Goal: Task Accomplishment & Management: Manage account settings

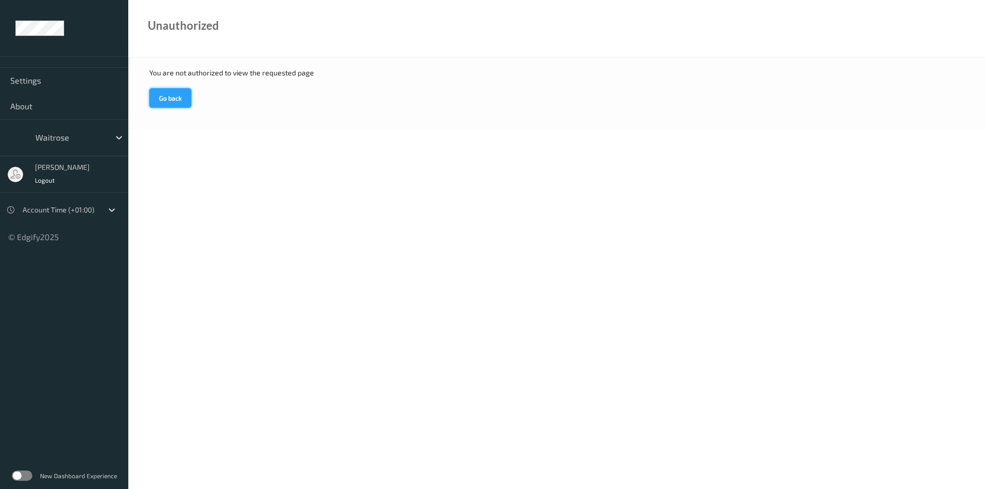
click at [162, 96] on button "Go back" at bounding box center [170, 98] width 42 height 20
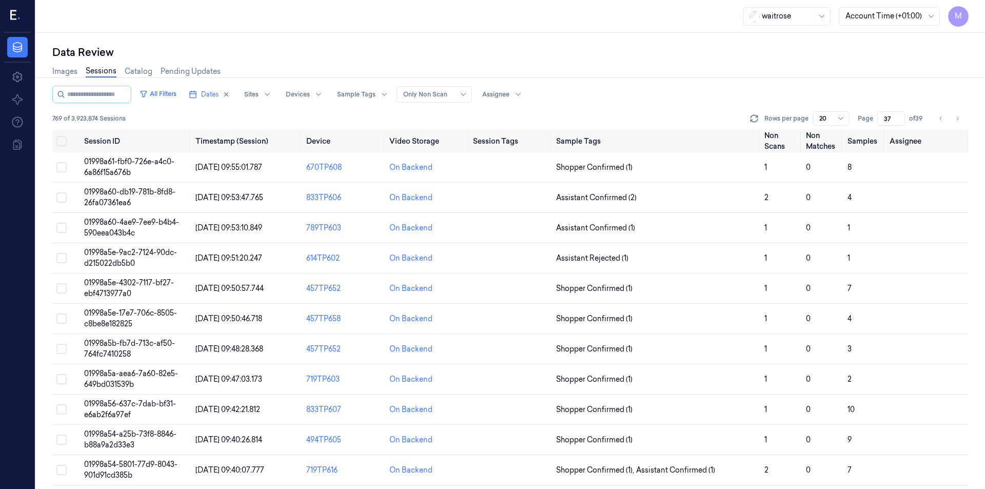
click at [243, 58] on div "Data Review" at bounding box center [510, 52] width 917 height 14
click at [224, 27] on div "waitrose Account Time (+01:00) M" at bounding box center [510, 16] width 949 height 33
click at [249, 36] on div "Data Review Images Sessions Catalog Pending Updates All Filters Dates Sites Dev…" at bounding box center [510, 261] width 949 height 456
click at [230, 94] on icon "button" at bounding box center [226, 94] width 7 height 7
type input "1"
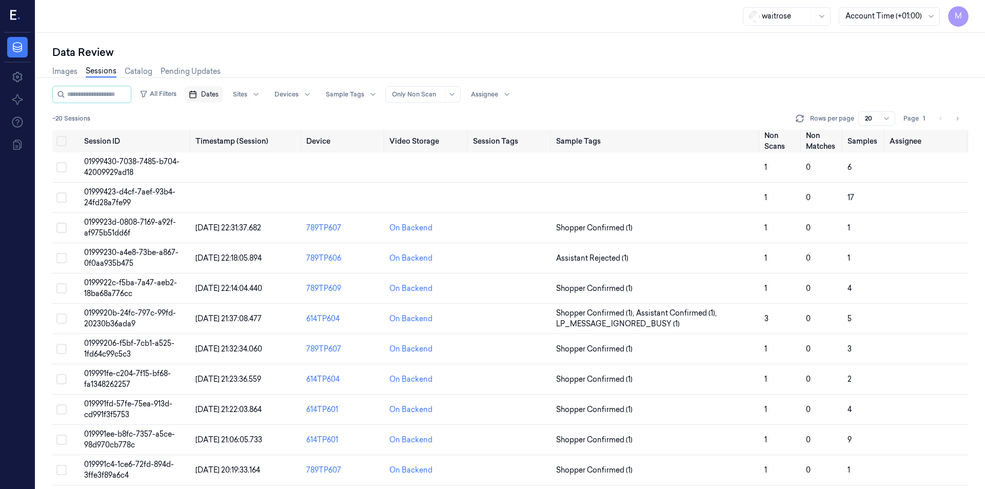
click at [219, 94] on span "Dates" at bounding box center [209, 94] width 17 height 9
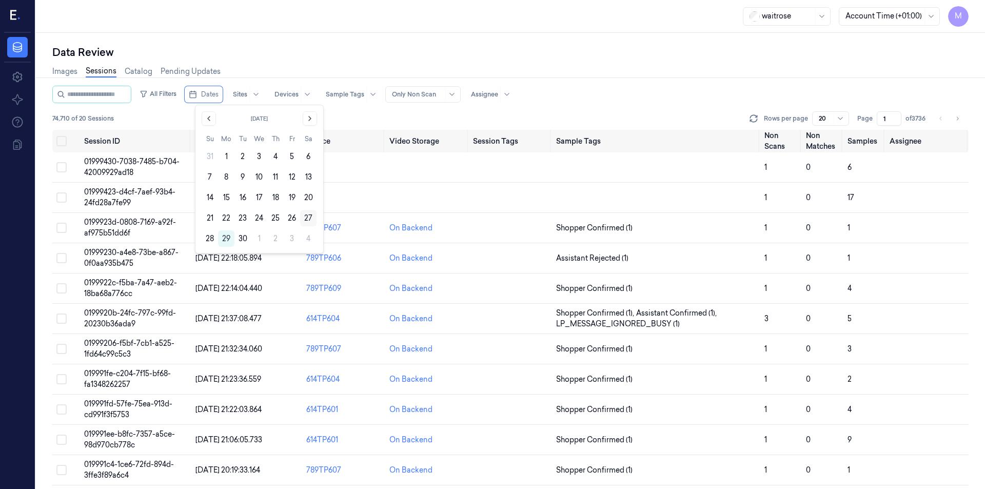
click at [312, 218] on button "27" at bounding box center [308, 218] width 16 height 16
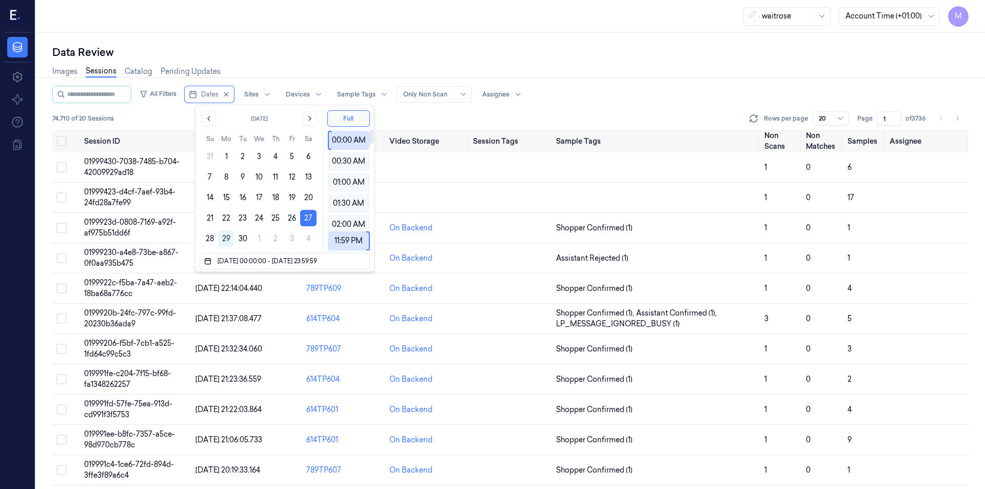
click at [326, 52] on div "Data Review" at bounding box center [510, 52] width 917 height 14
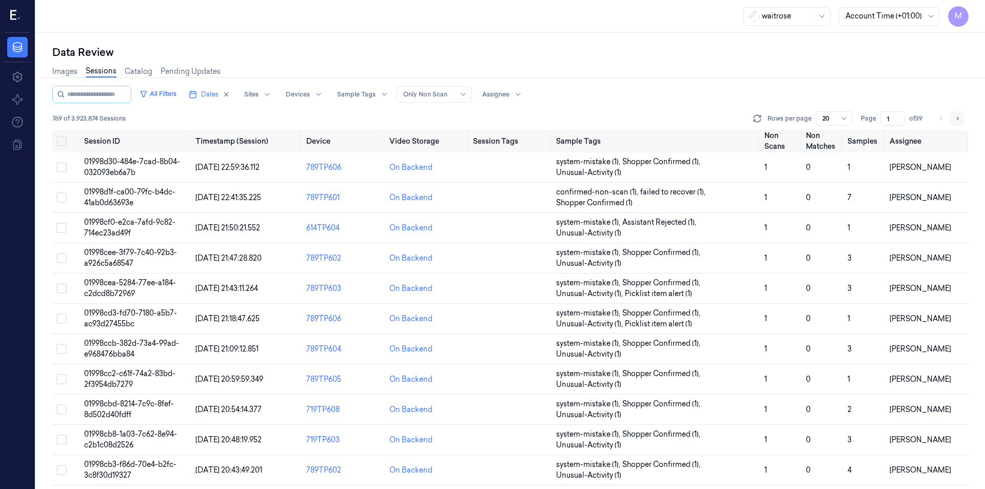
click at [954, 117] on button "Go to next page" at bounding box center [958, 118] width 14 height 14
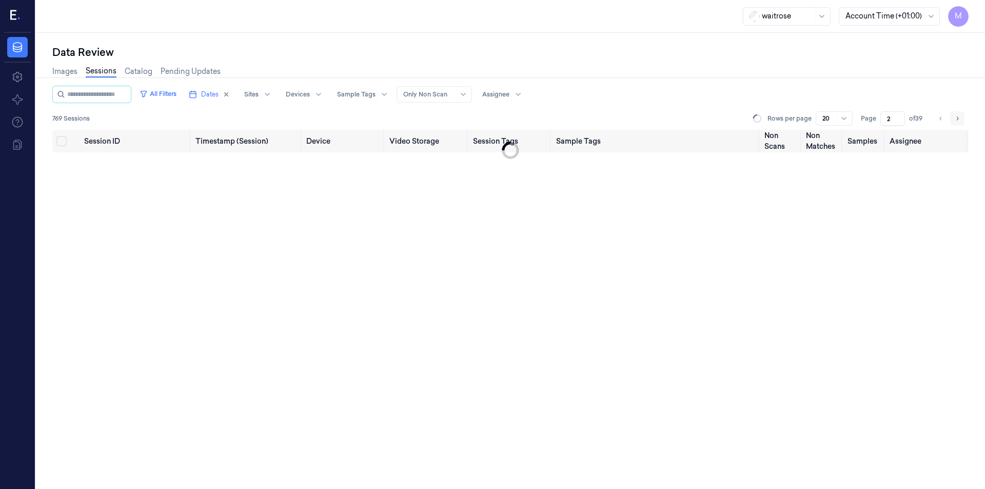
click at [954, 117] on button "Go to next page" at bounding box center [958, 118] width 14 height 14
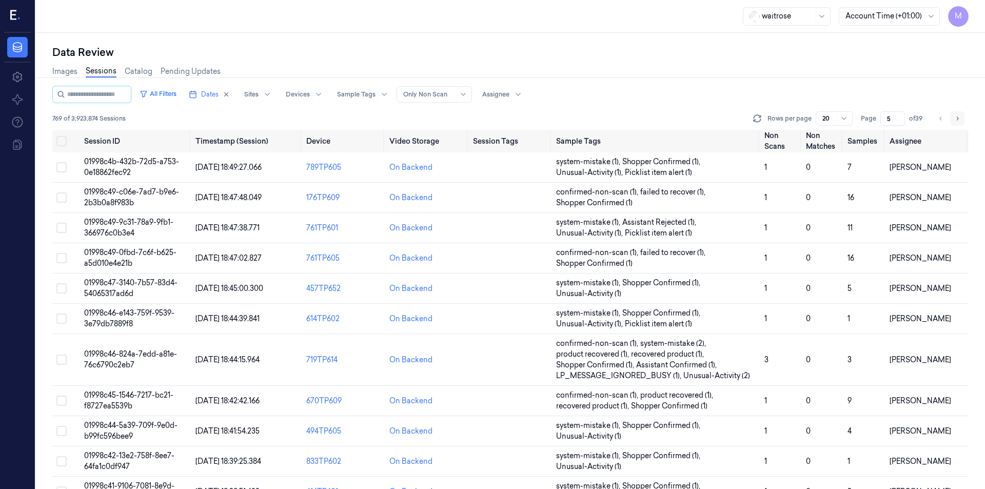
click at [954, 117] on button "Go to next page" at bounding box center [958, 118] width 14 height 14
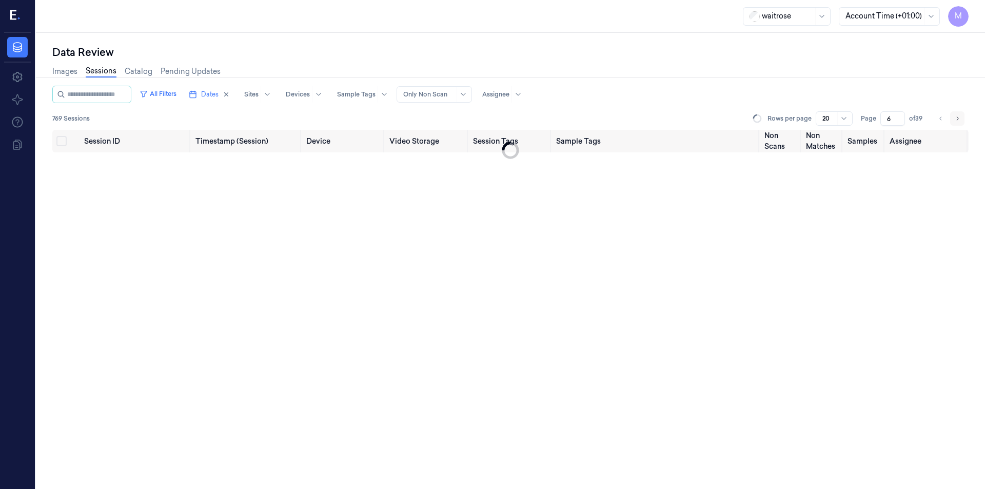
click at [954, 117] on button "Go to next page" at bounding box center [958, 118] width 14 height 14
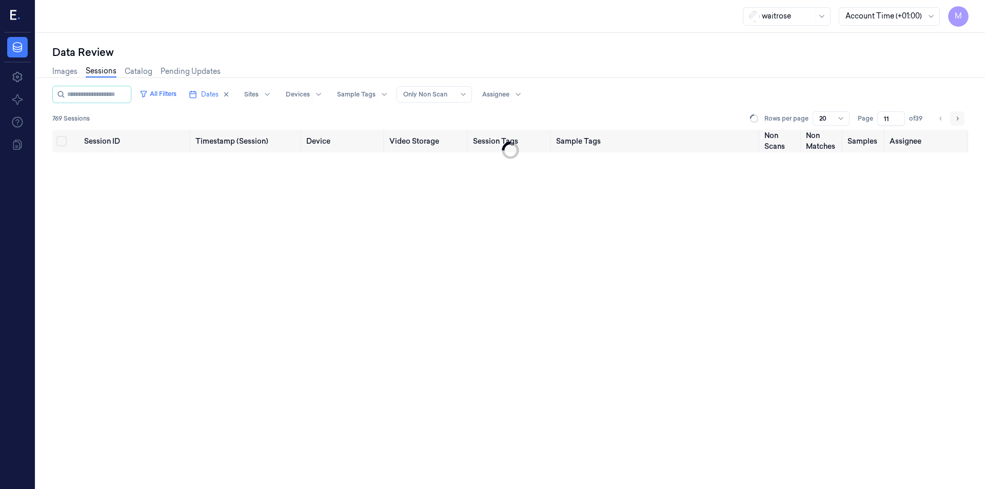
click at [954, 117] on button "Go to next page" at bounding box center [958, 118] width 14 height 14
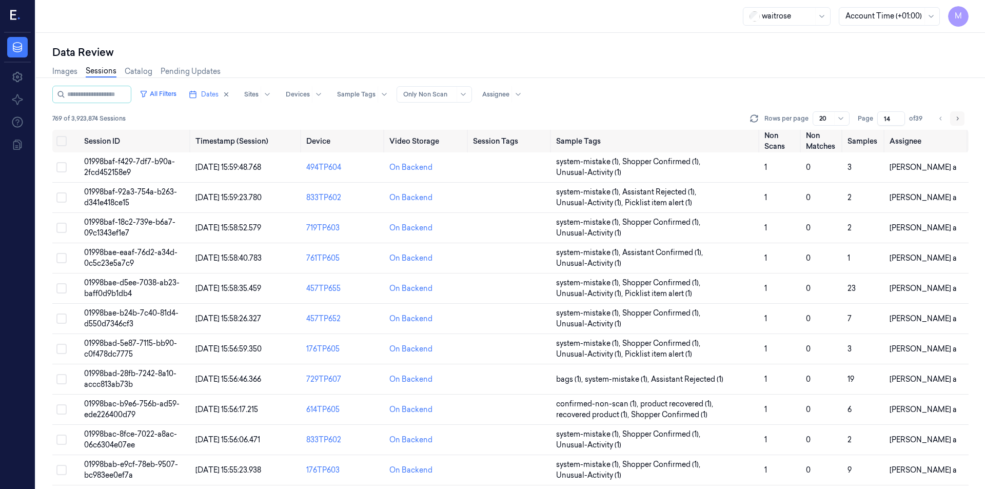
click at [954, 117] on button "Go to next page" at bounding box center [958, 118] width 14 height 14
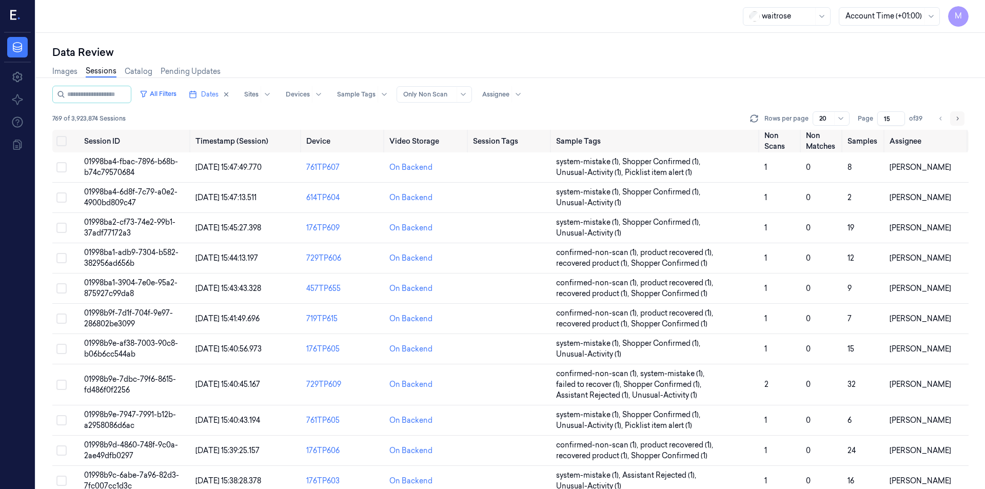
click at [954, 117] on button "Go to next page" at bounding box center [958, 118] width 14 height 14
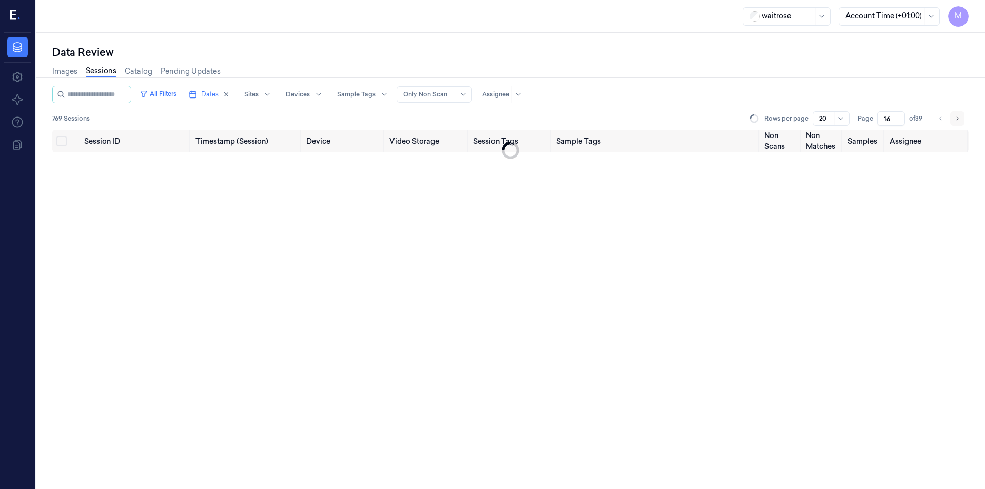
click at [954, 117] on button "Go to next page" at bounding box center [958, 118] width 14 height 14
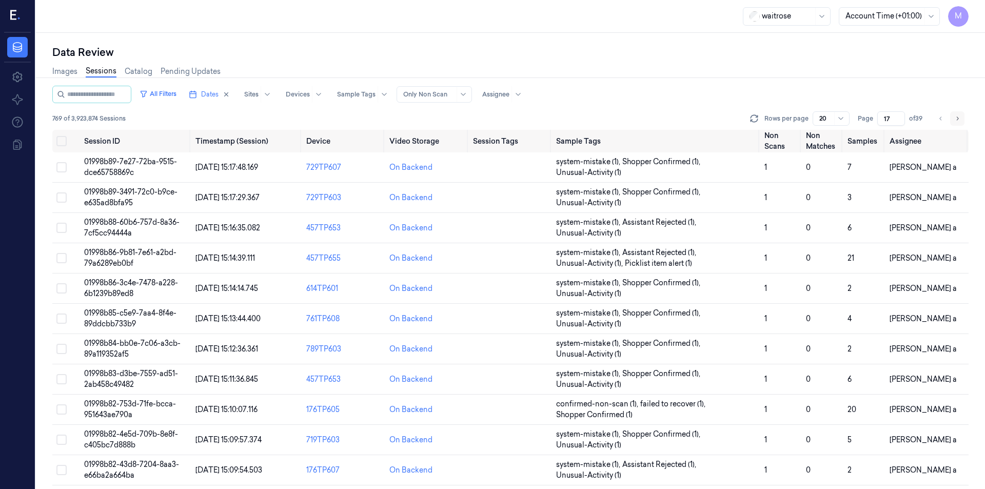
click at [962, 118] on button "Go to next page" at bounding box center [958, 118] width 14 height 14
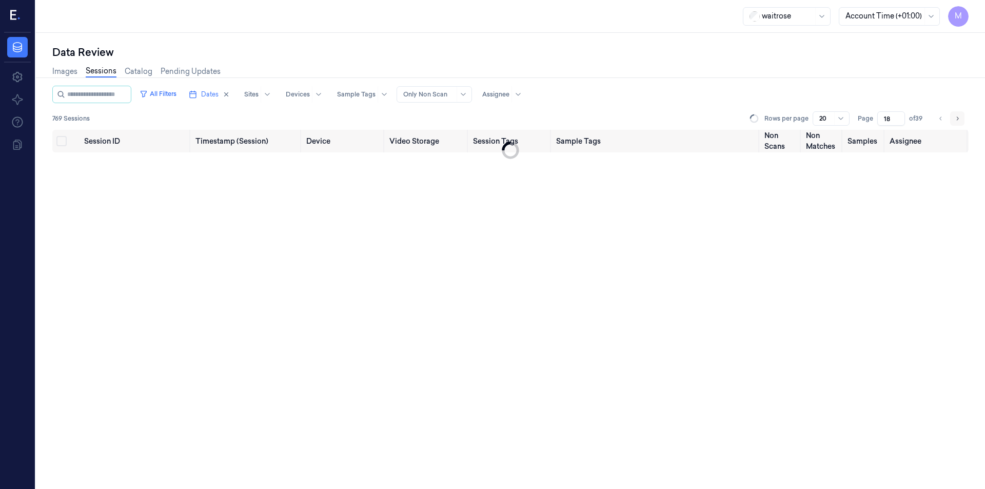
click at [962, 118] on button "Go to next page" at bounding box center [958, 118] width 14 height 14
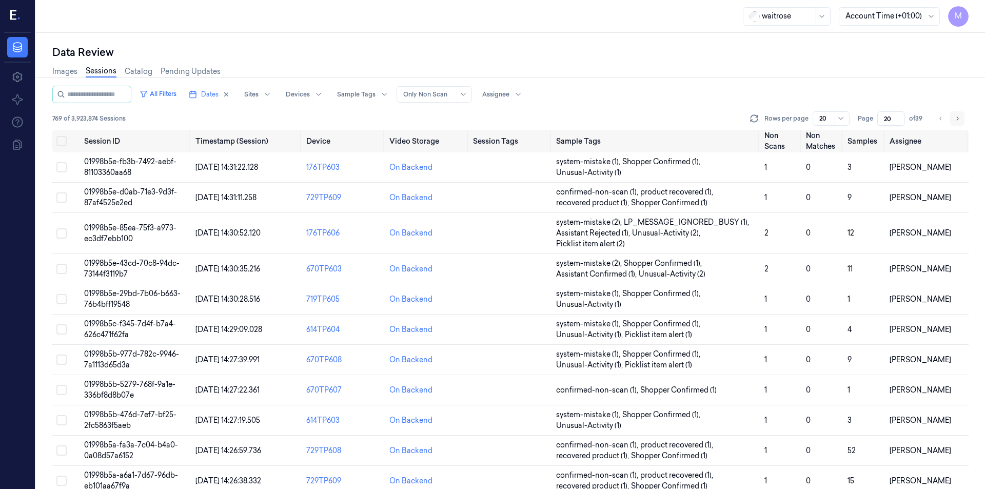
click at [962, 118] on button "Go to next page" at bounding box center [958, 118] width 14 height 14
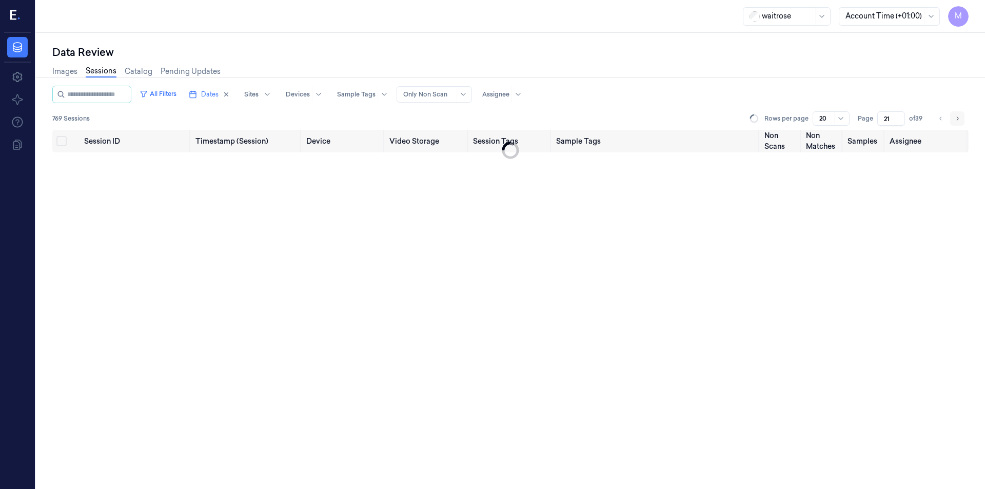
click at [962, 118] on button "Go to next page" at bounding box center [958, 118] width 14 height 14
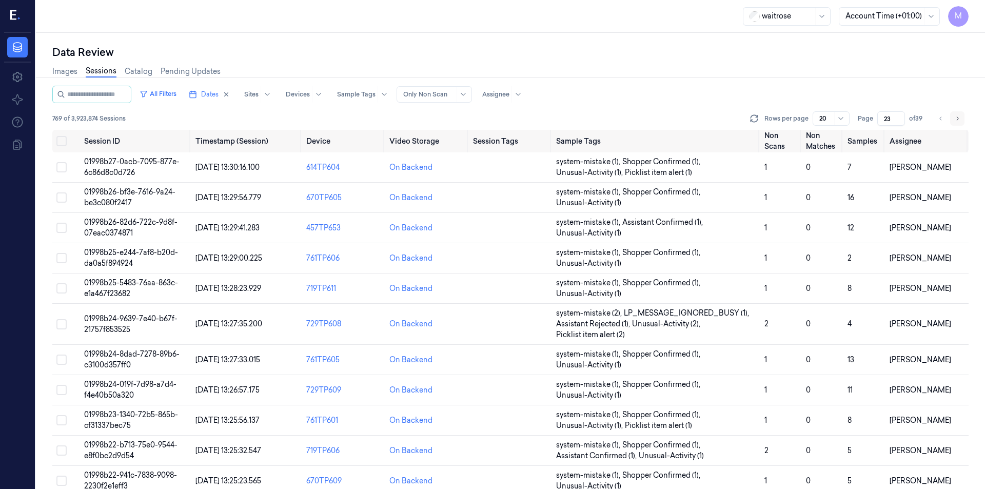
click at [962, 118] on button "Go to next page" at bounding box center [958, 118] width 14 height 14
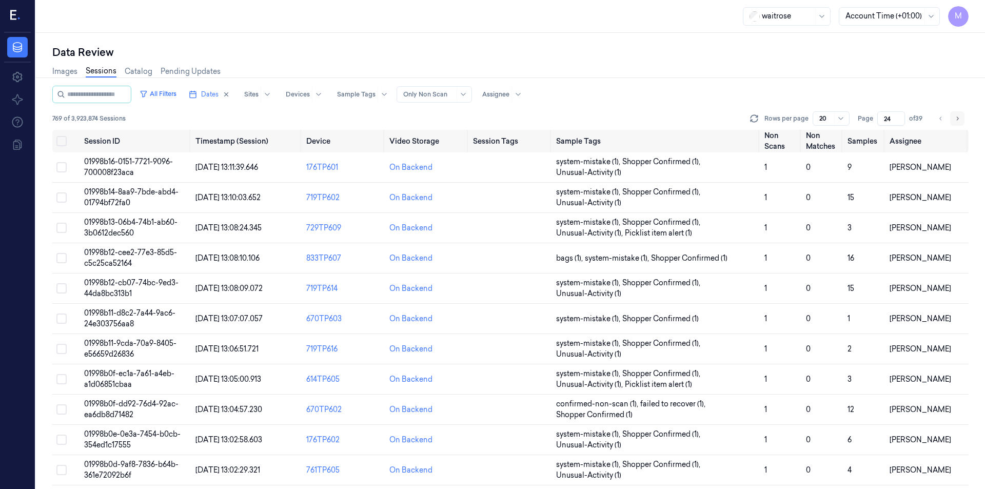
click at [962, 118] on button "Go to next page" at bounding box center [958, 118] width 14 height 14
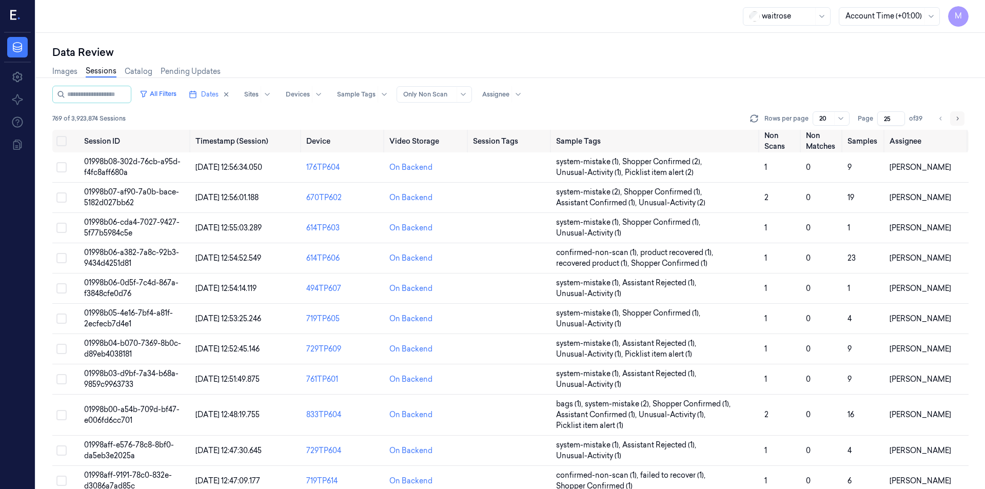
click at [962, 118] on button "Go to next page" at bounding box center [958, 118] width 14 height 14
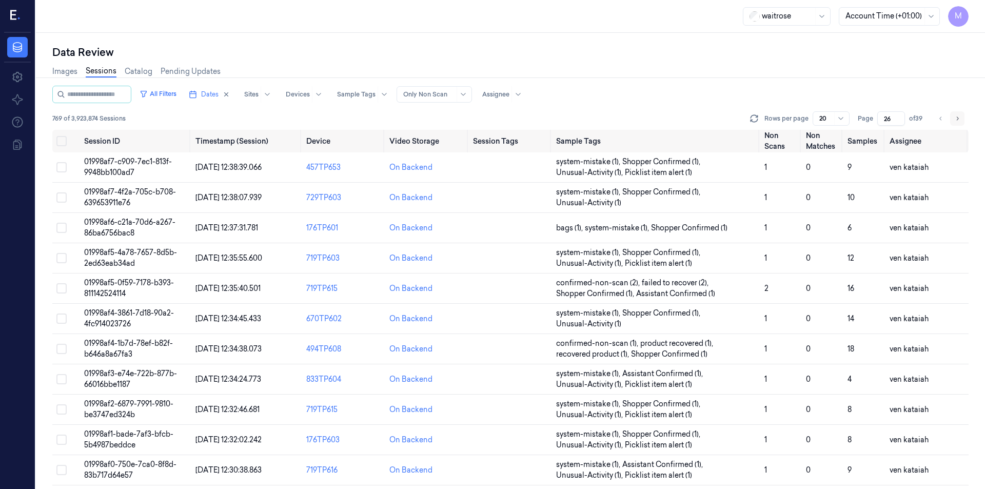
click at [962, 118] on button "Go to next page" at bounding box center [958, 118] width 14 height 14
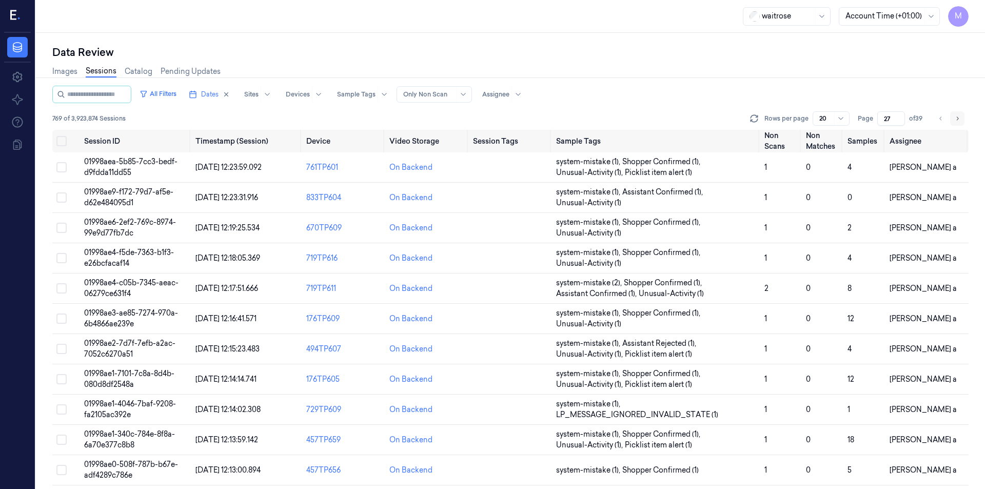
click at [962, 118] on button "Go to next page" at bounding box center [958, 118] width 14 height 14
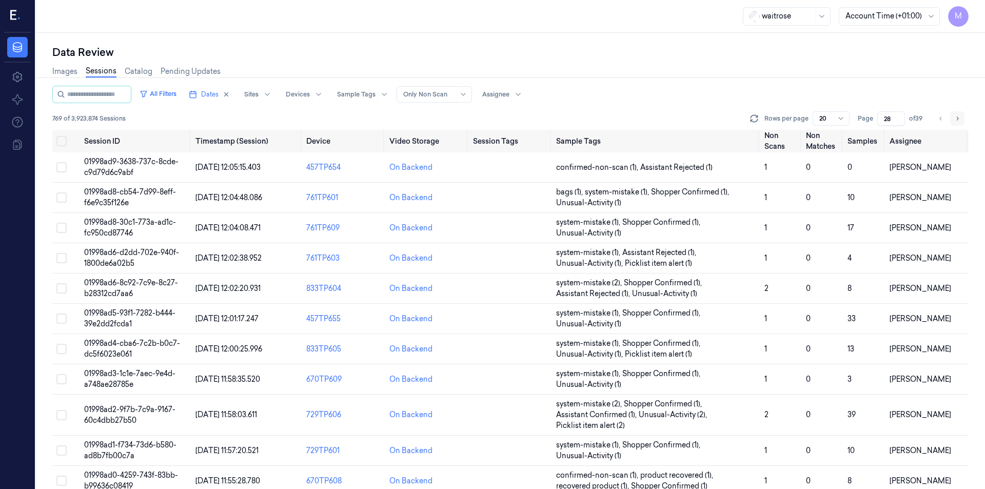
click at [962, 118] on button "Go to next page" at bounding box center [958, 118] width 14 height 14
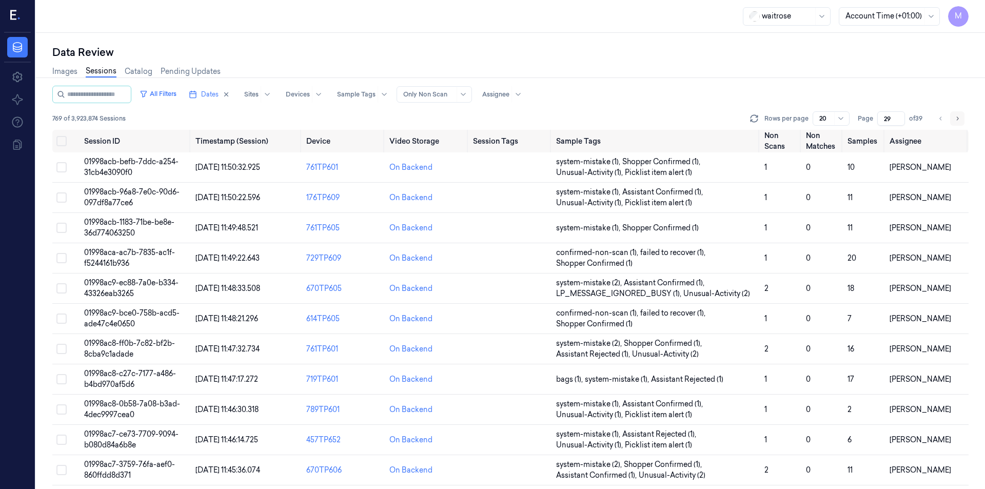
click at [962, 118] on button "Go to next page" at bounding box center [958, 118] width 14 height 14
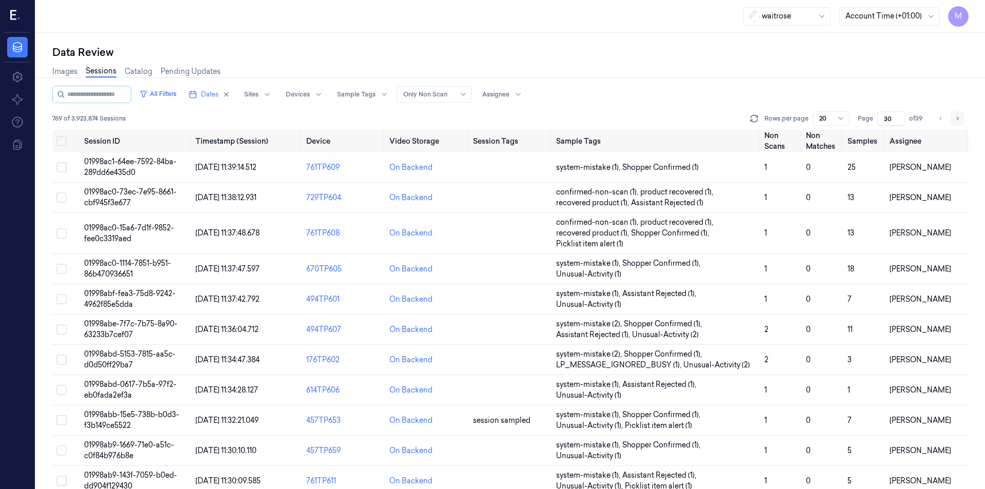
click at [962, 118] on button "Go to next page" at bounding box center [958, 118] width 14 height 14
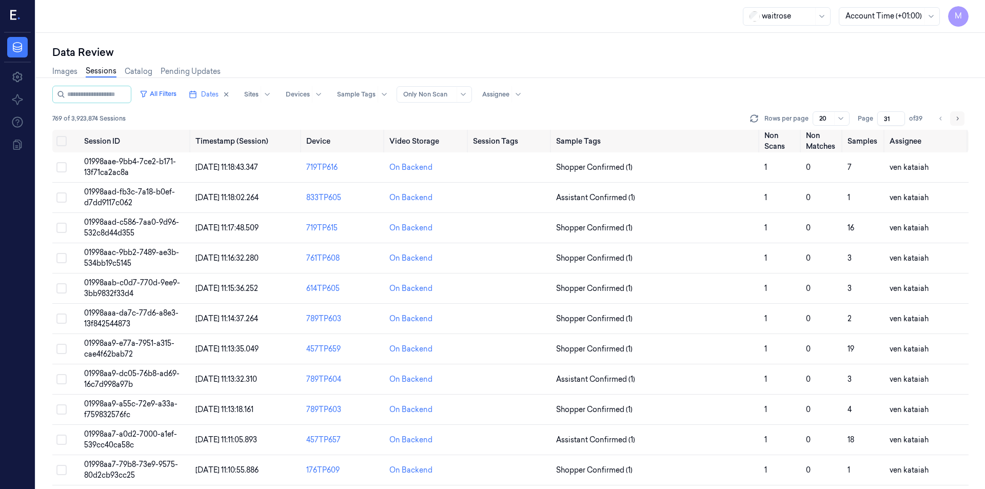
click at [962, 118] on button "Go to next page" at bounding box center [958, 118] width 14 height 14
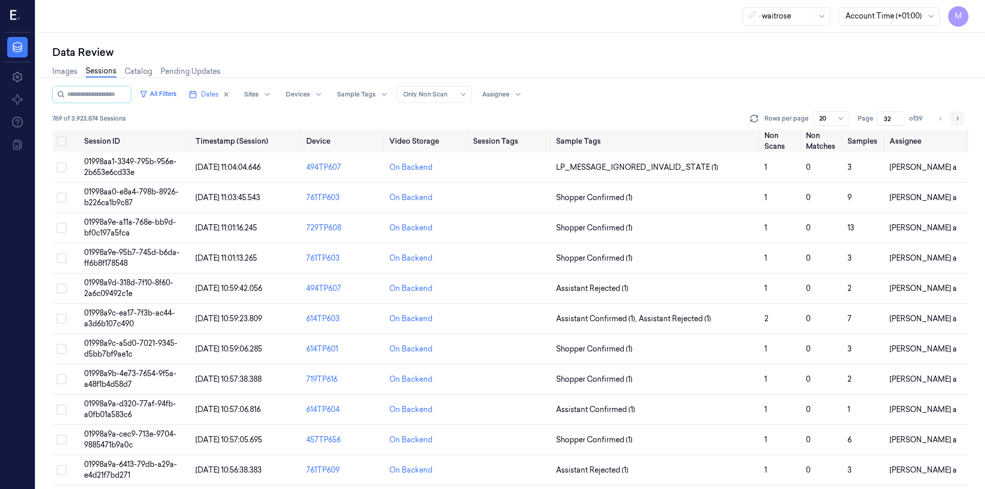
click at [962, 118] on button "Go to next page" at bounding box center [958, 118] width 14 height 14
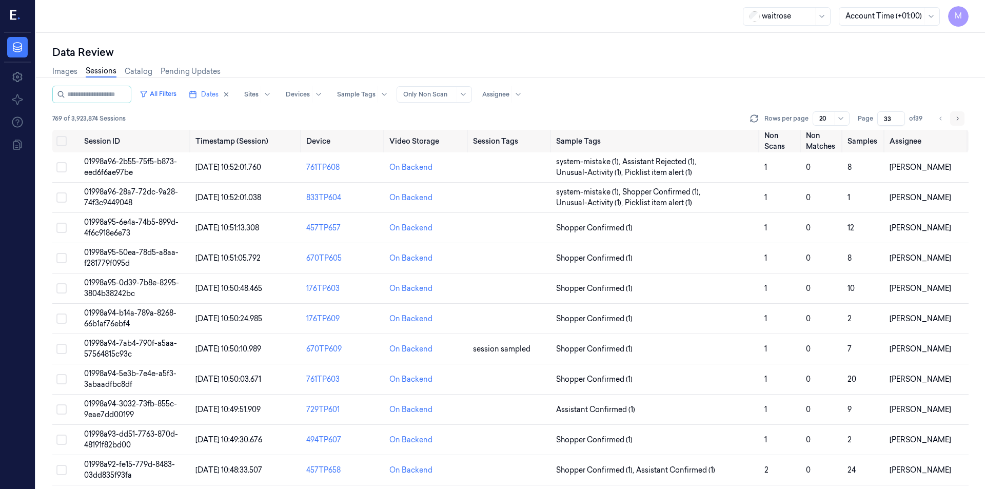
click at [962, 118] on button "Go to next page" at bounding box center [958, 118] width 14 height 14
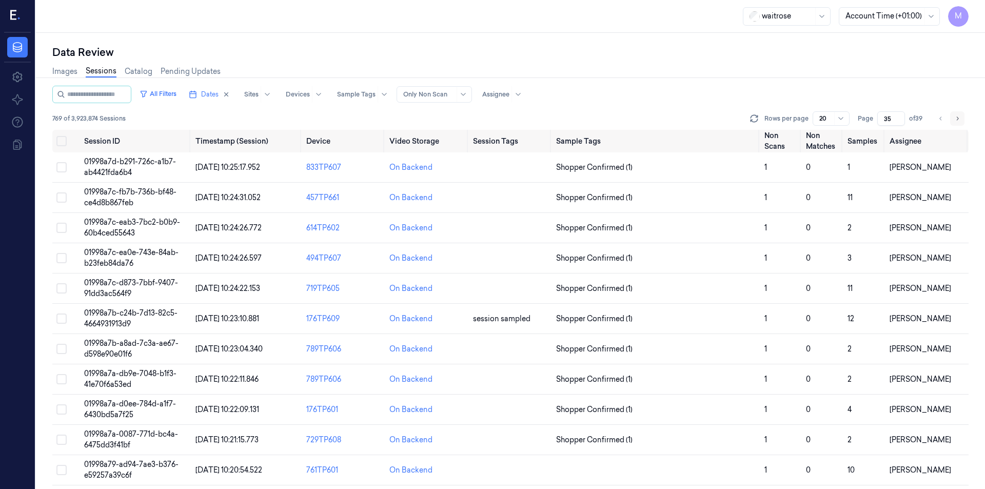
click at [962, 118] on button "Go to next page" at bounding box center [958, 118] width 14 height 14
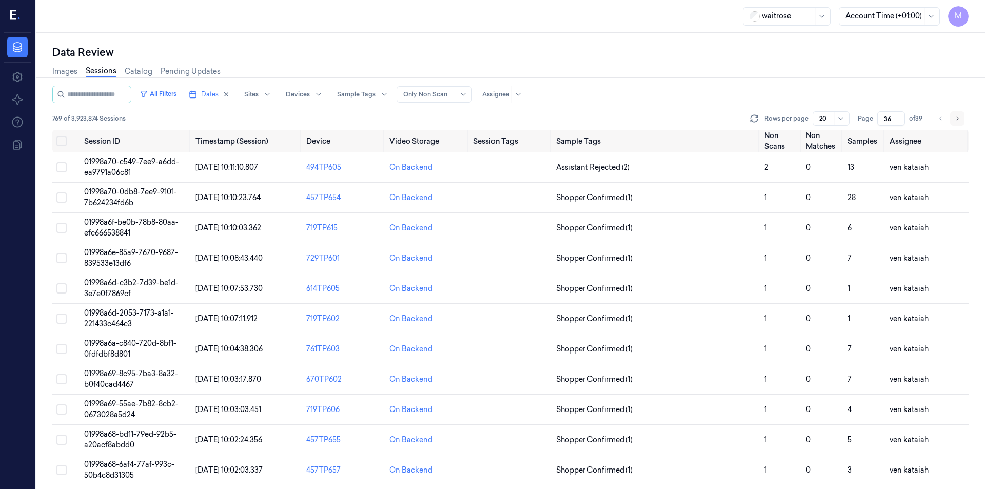
click at [962, 118] on button "Go to next page" at bounding box center [958, 118] width 14 height 14
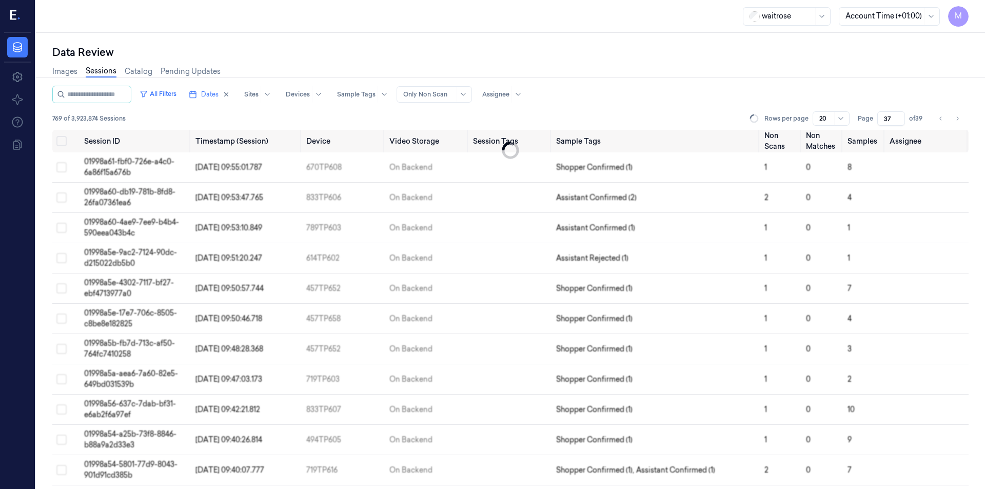
click at [696, 84] on div "Images Sessions Catalog Pending Updates" at bounding box center [510, 73] width 917 height 26
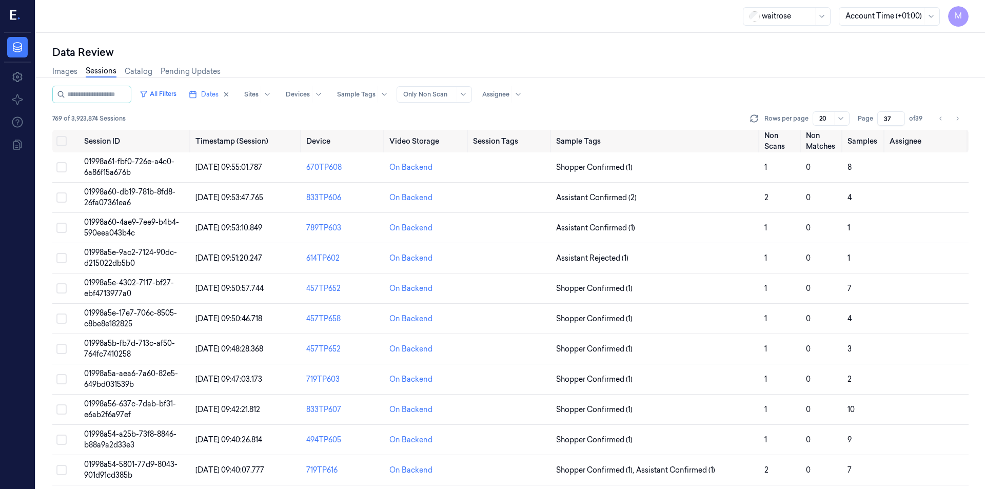
click at [483, 47] on div "Data Review" at bounding box center [510, 52] width 917 height 14
click at [939, 115] on icon "Go to previous page" at bounding box center [941, 118] width 6 height 8
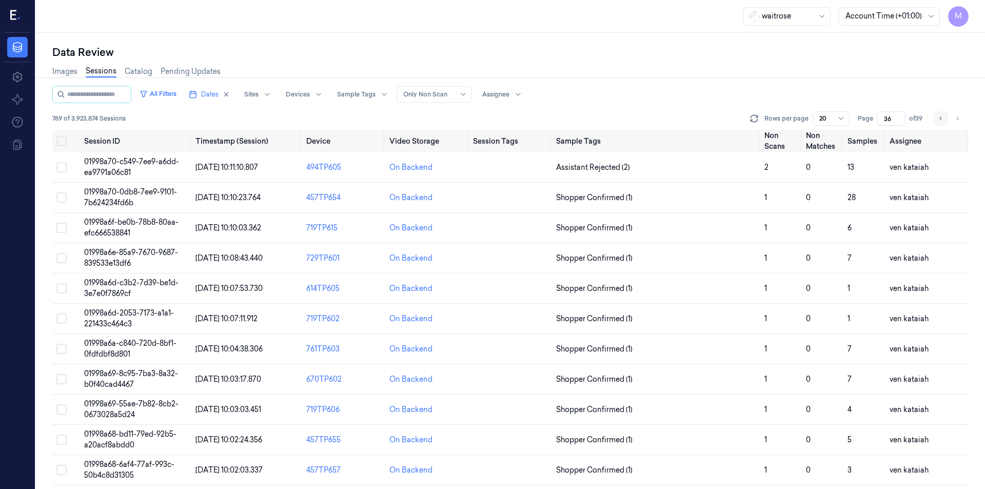
click at [939, 115] on icon "Go to previous page" at bounding box center [941, 118] width 6 height 8
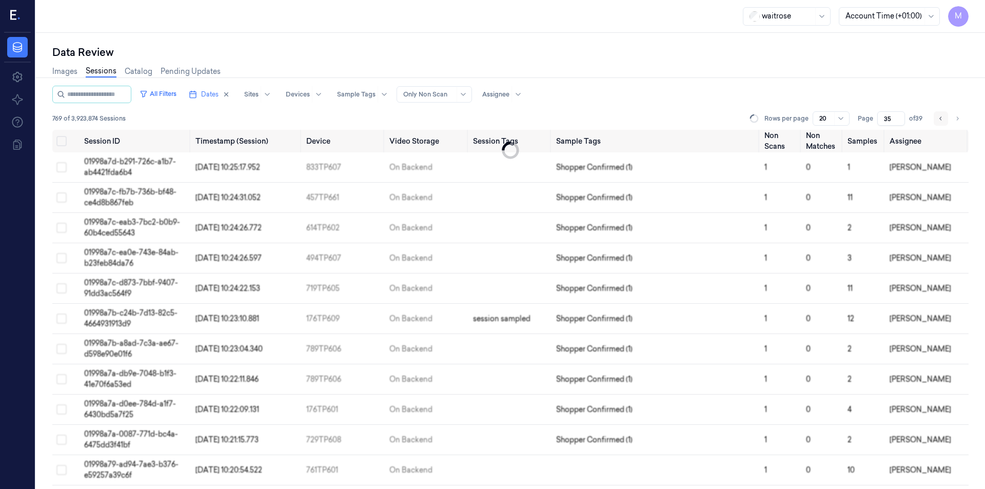
click at [939, 115] on icon "Go to previous page" at bounding box center [941, 118] width 6 height 8
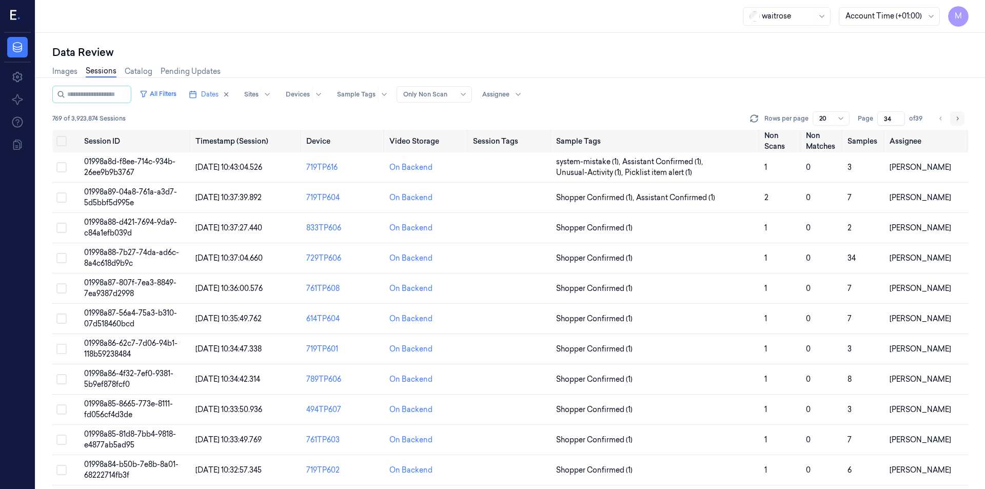
click at [959, 117] on icon "Go to next page" at bounding box center [958, 118] width 6 height 8
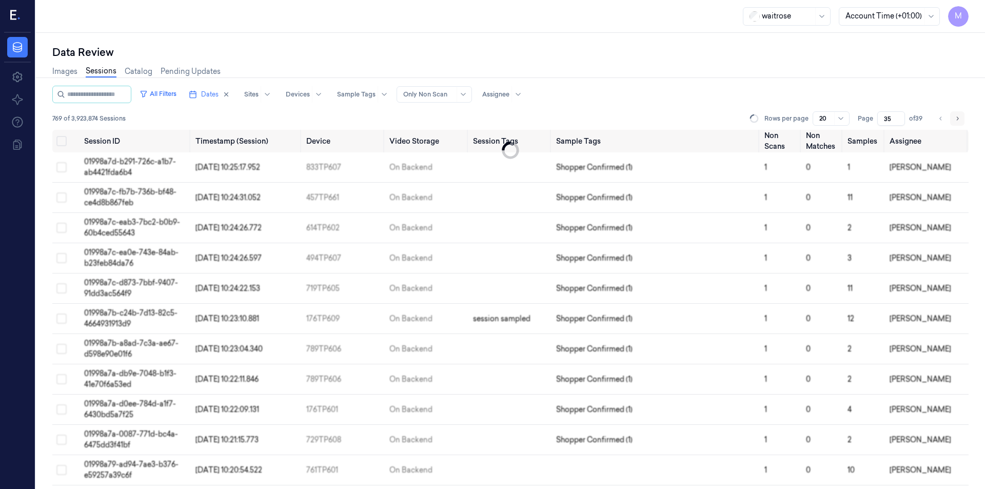
click at [959, 117] on icon "Go to next page" at bounding box center [958, 118] width 6 height 8
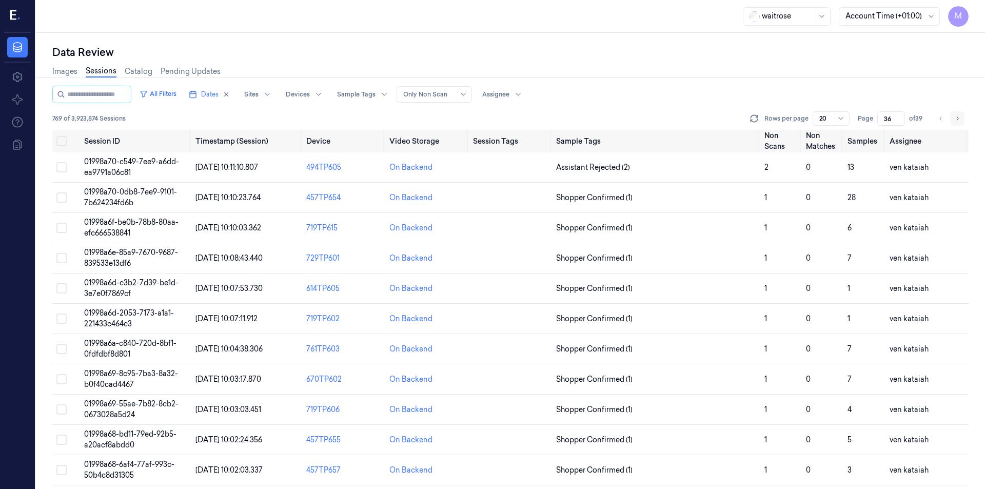
click at [959, 117] on icon "Go to next page" at bounding box center [958, 118] width 6 height 8
type input "37"
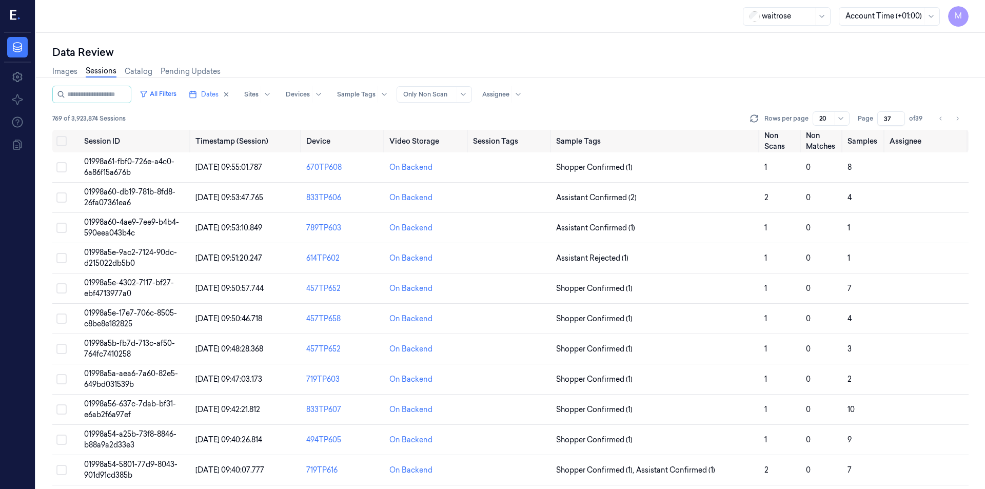
click at [494, 59] on div "Data Review" at bounding box center [510, 52] width 917 height 14
click at [333, 37] on div "Data Review Images Sessions Catalog Pending Updates All Filters Dates Sites Dev…" at bounding box center [510, 261] width 949 height 456
click at [57, 139] on button "Select all" at bounding box center [61, 141] width 10 height 10
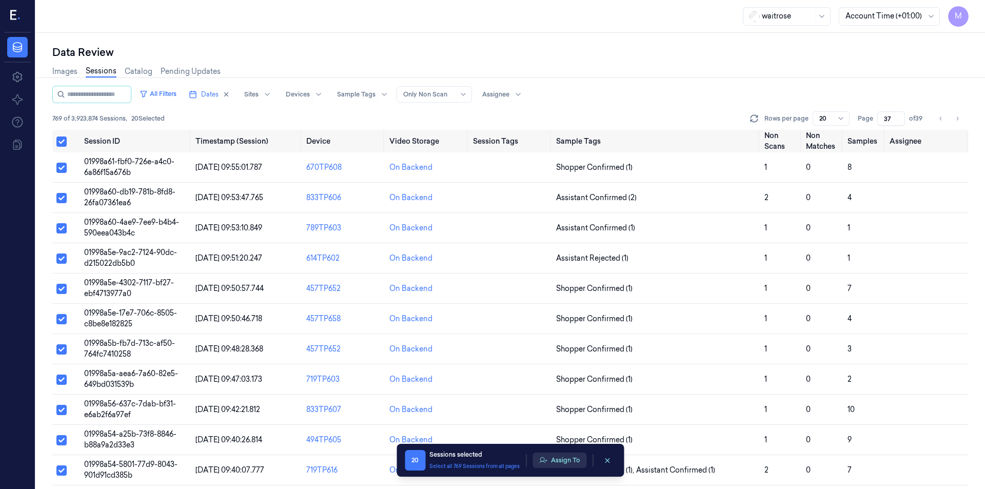
click at [554, 459] on button "Assign To" at bounding box center [560, 460] width 54 height 15
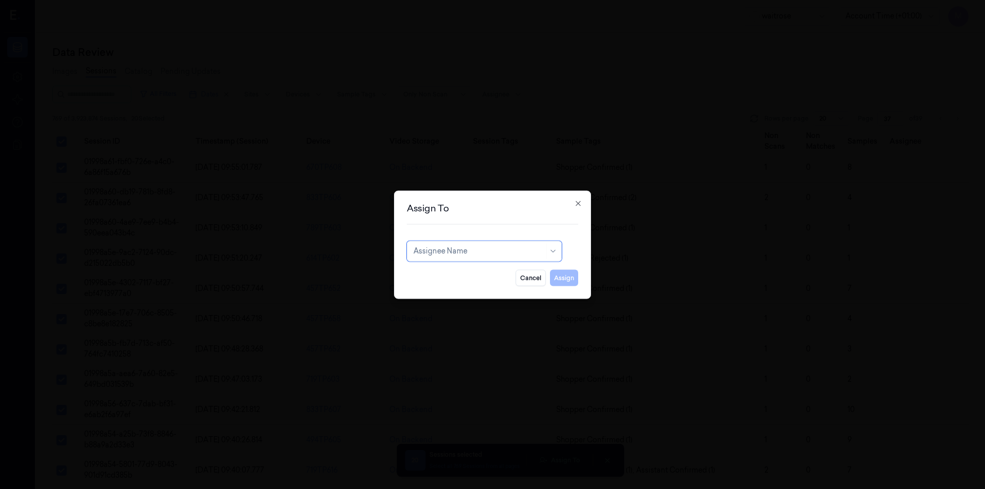
click at [452, 254] on div at bounding box center [479, 251] width 131 height 11
type input "cha"
click at [442, 285] on div "Chandu a" at bounding box center [485, 291] width 150 height 17
click at [558, 269] on button "Assign" at bounding box center [564, 277] width 28 height 16
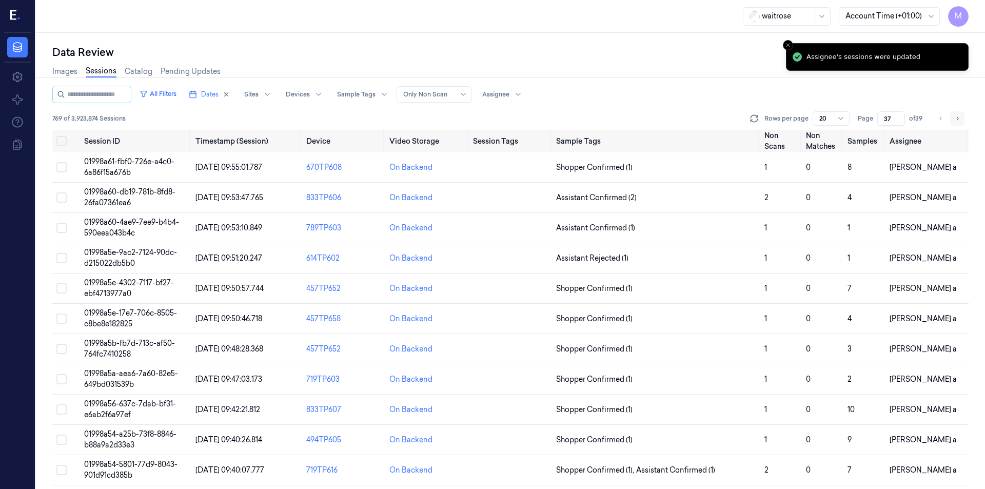
click at [956, 117] on icon "Go to next page" at bounding box center [958, 118] width 6 height 8
type input "38"
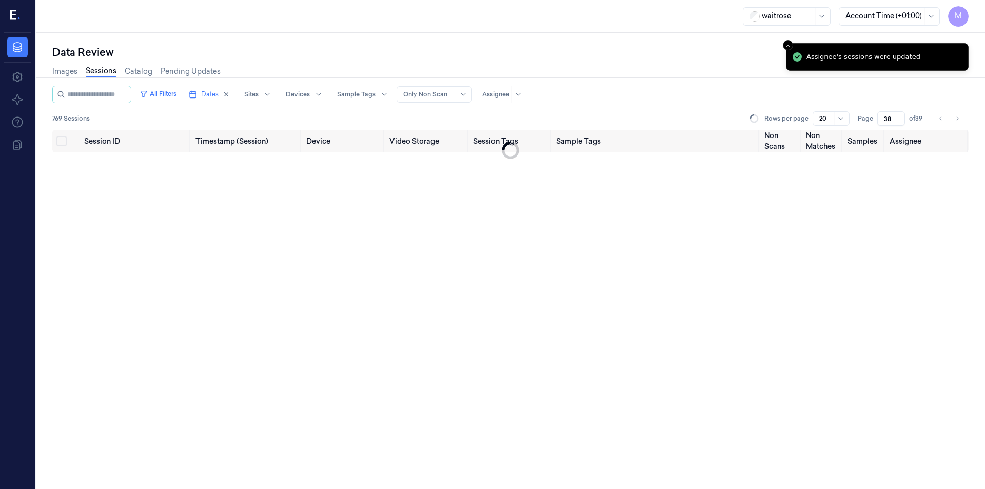
click at [608, 68] on div "Images Sessions Catalog Pending Updates" at bounding box center [510, 73] width 917 height 26
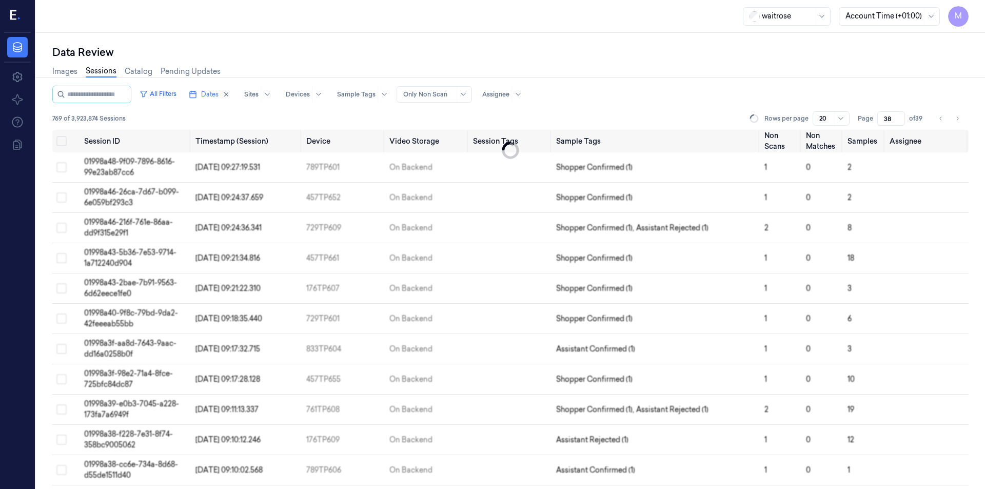
click at [641, 72] on div "Images Sessions Catalog Pending Updates" at bounding box center [510, 73] width 917 height 26
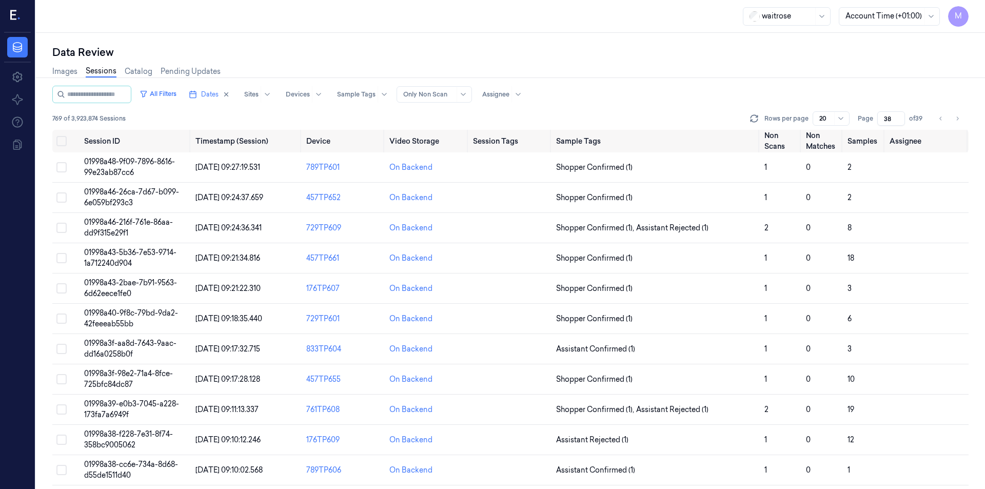
click at [667, 62] on div "Images Sessions Catalog Pending Updates" at bounding box center [510, 73] width 917 height 26
drag, startPoint x: 62, startPoint y: 141, endPoint x: 237, endPoint y: 142, distance: 175.5
click at [62, 141] on button "Select all" at bounding box center [61, 141] width 10 height 10
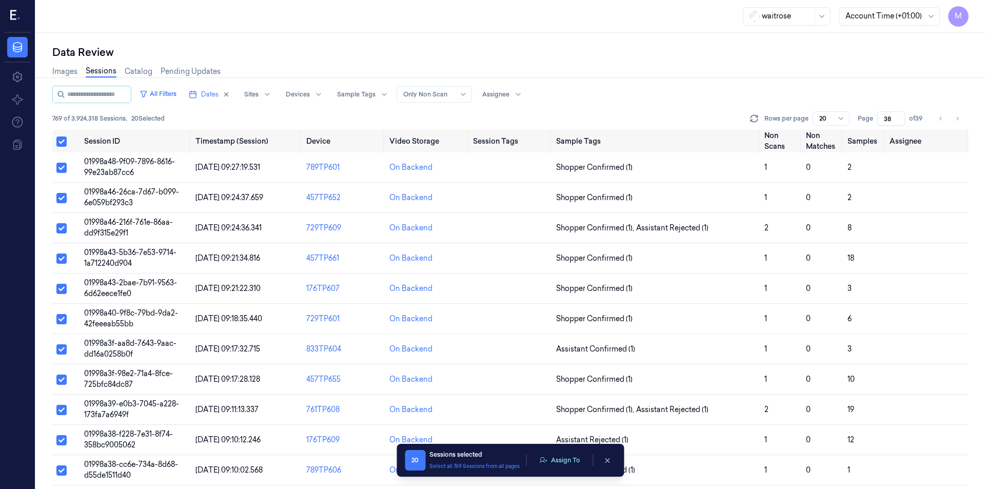
click at [678, 86] on div "All Filters Dates Sites Devices Sample Tags Alert Type Only Non Scan Assignee" at bounding box center [510, 94] width 917 height 17
click at [556, 456] on button "Assign To" at bounding box center [560, 460] width 54 height 15
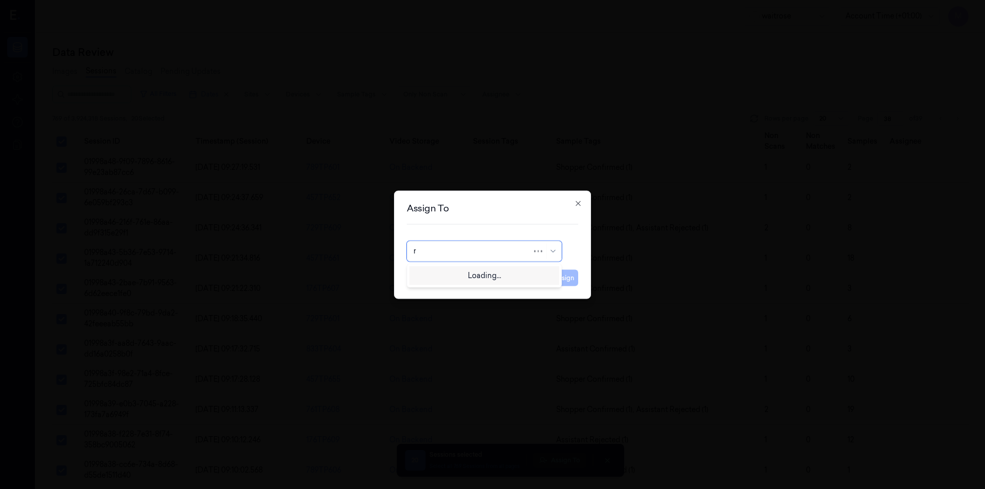
type input "ro"
click at [480, 274] on div "Rohith Acharya" at bounding box center [485, 274] width 142 height 11
click at [568, 279] on button "Assign" at bounding box center [564, 277] width 28 height 16
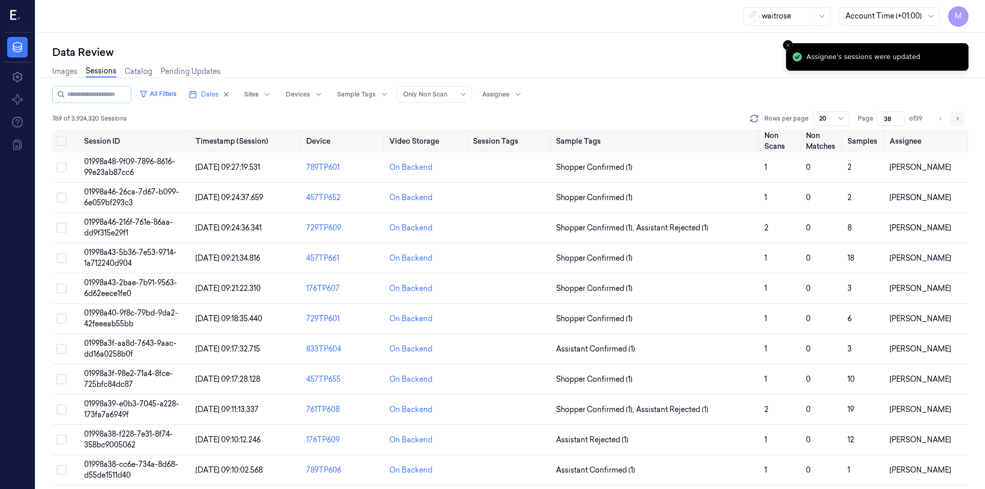
click at [963, 120] on button "Go to next page" at bounding box center [958, 118] width 14 height 14
type input "39"
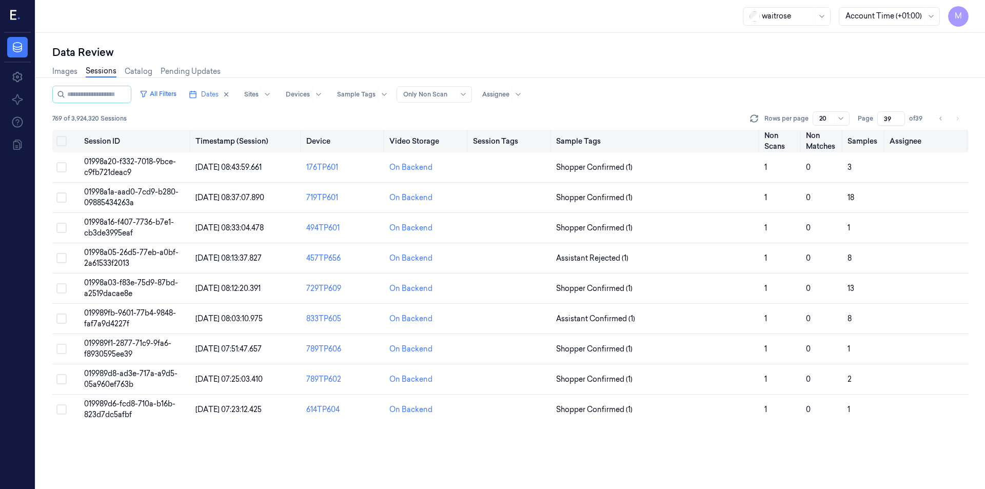
click at [62, 142] on button "Select all" at bounding box center [61, 141] width 10 height 10
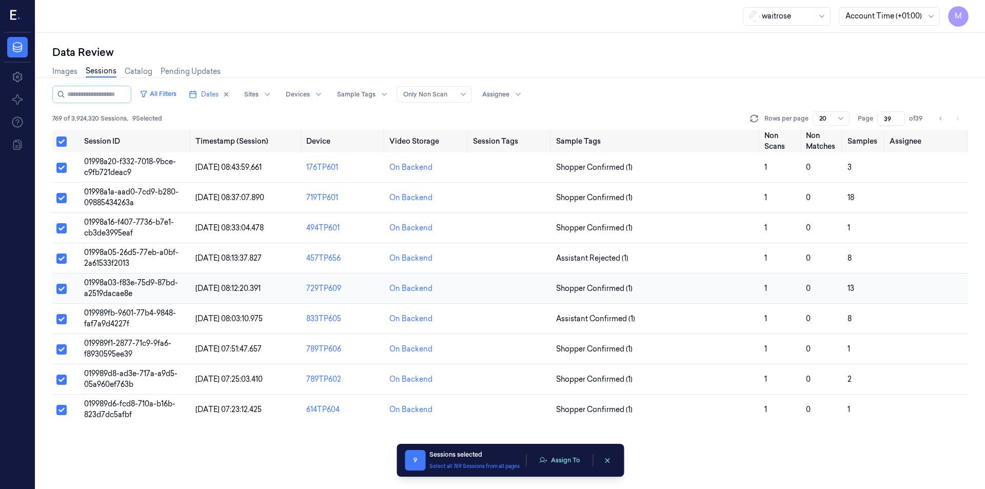
type button "on"
click at [944, 118] on icon "Go to previous page" at bounding box center [941, 118] width 6 height 8
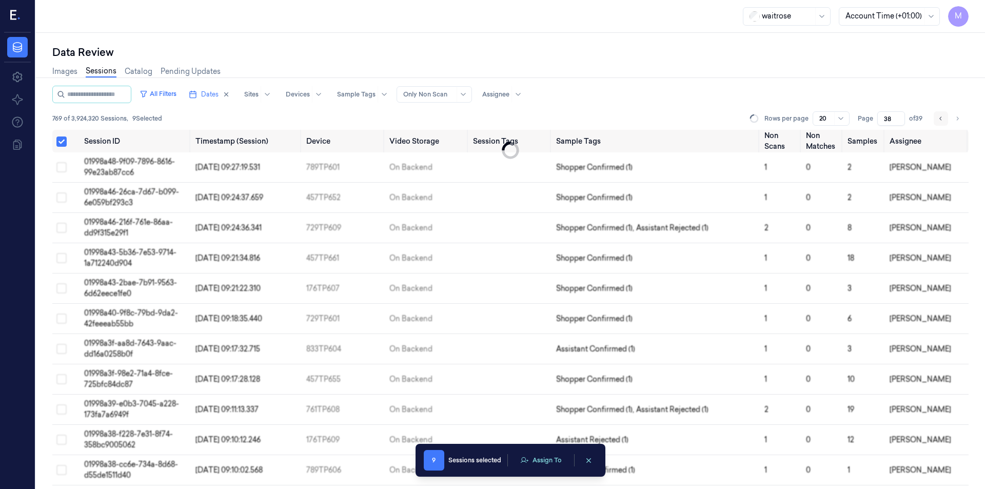
click at [944, 118] on icon "Go to previous page" at bounding box center [941, 118] width 6 height 8
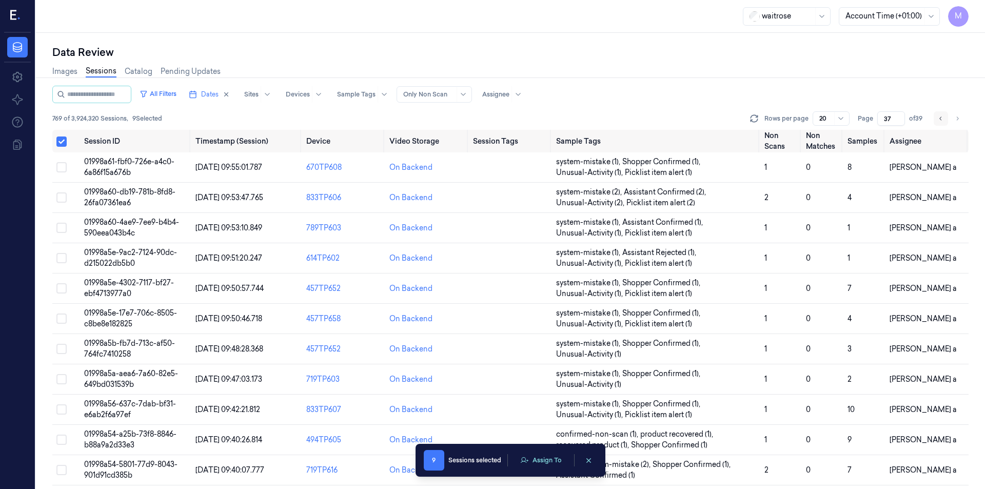
click at [944, 118] on icon "Go to previous page" at bounding box center [941, 118] width 6 height 8
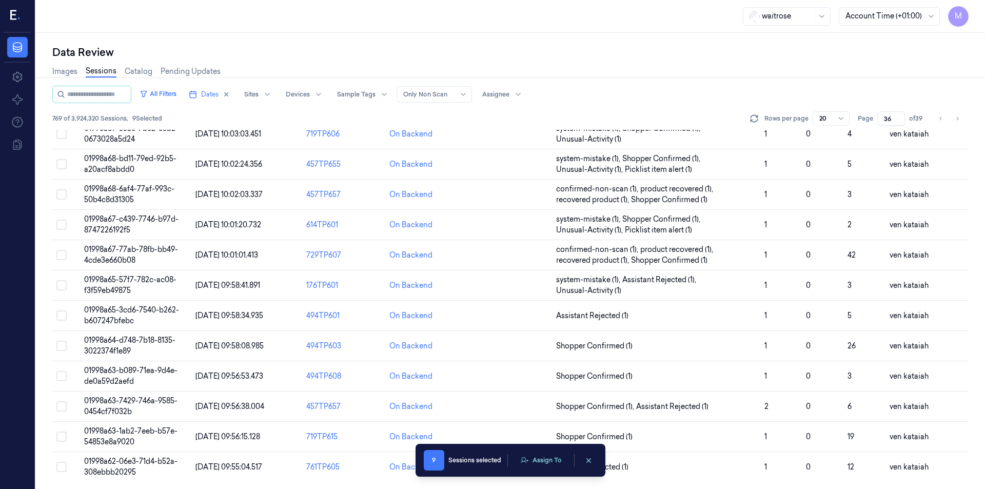
scroll to position [277, 0]
click at [672, 40] on div "Data Review Images Sessions Catalog Pending Updates All Filters Dates Sites Dev…" at bounding box center [510, 261] width 949 height 456
click at [959, 118] on icon "Go to next page" at bounding box center [958, 118] width 6 height 8
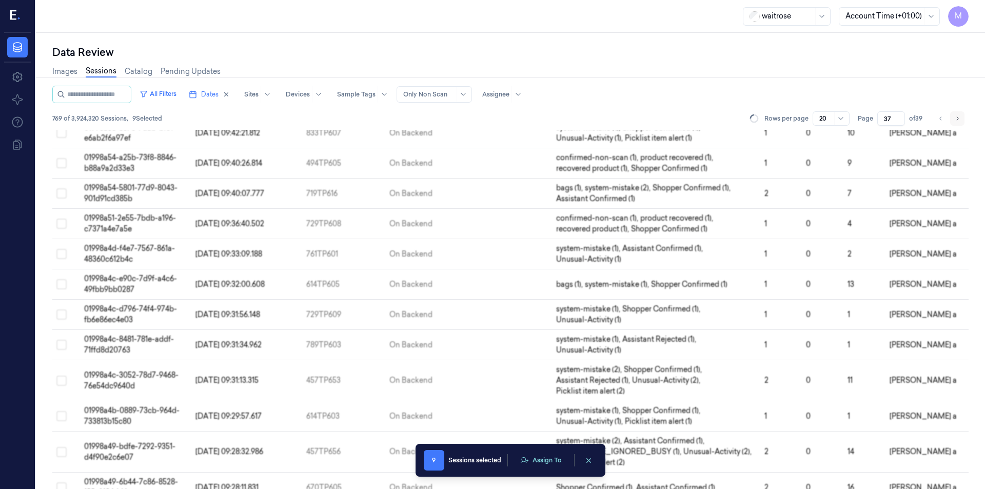
click at [959, 118] on icon "Go to next page" at bounding box center [958, 118] width 6 height 8
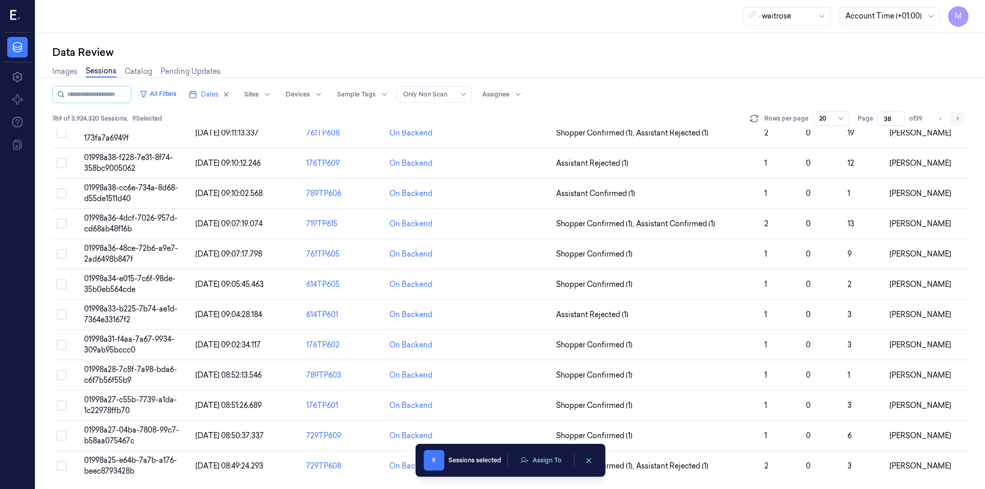
click at [959, 118] on icon "Go to next page" at bounding box center [958, 118] width 6 height 8
type input "39"
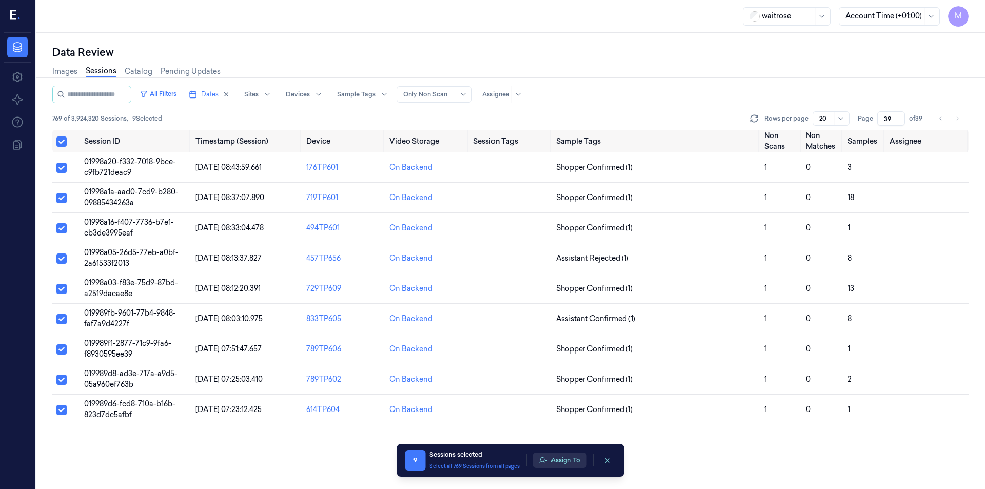
click at [575, 461] on button "Assign To" at bounding box center [560, 460] width 54 height 15
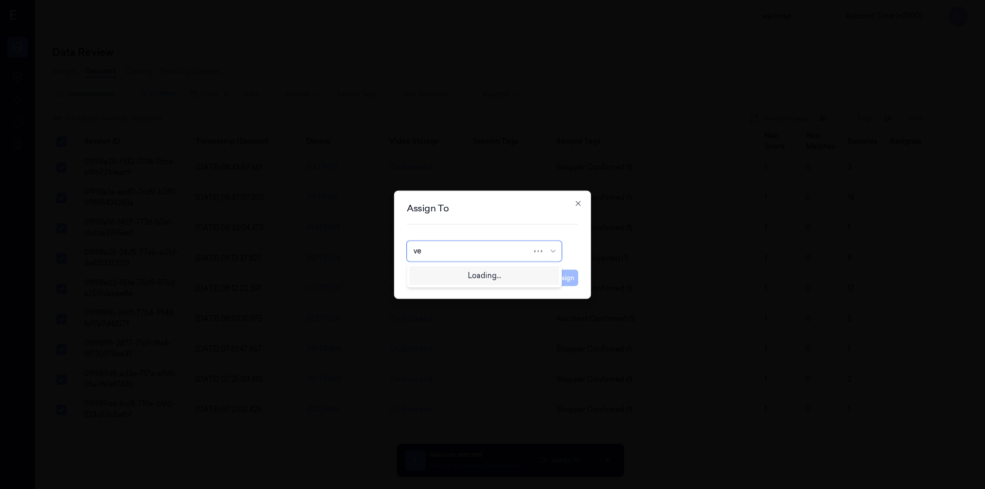
type input "ven"
click at [457, 276] on div "ven kataiah" at bounding box center [485, 274] width 142 height 11
click at [575, 280] on button "Assign" at bounding box center [564, 277] width 28 height 16
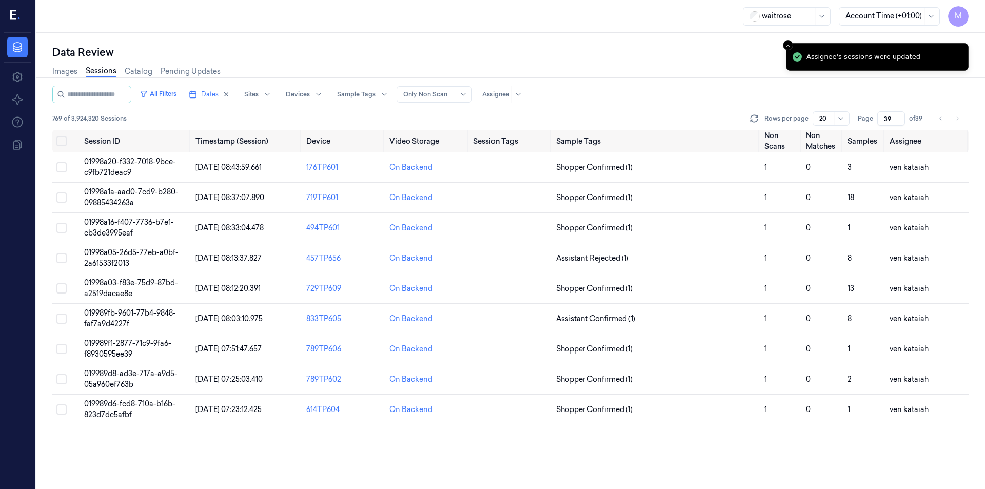
click at [573, 80] on div "Images Sessions Catalog Pending Updates" at bounding box center [510, 73] width 917 height 26
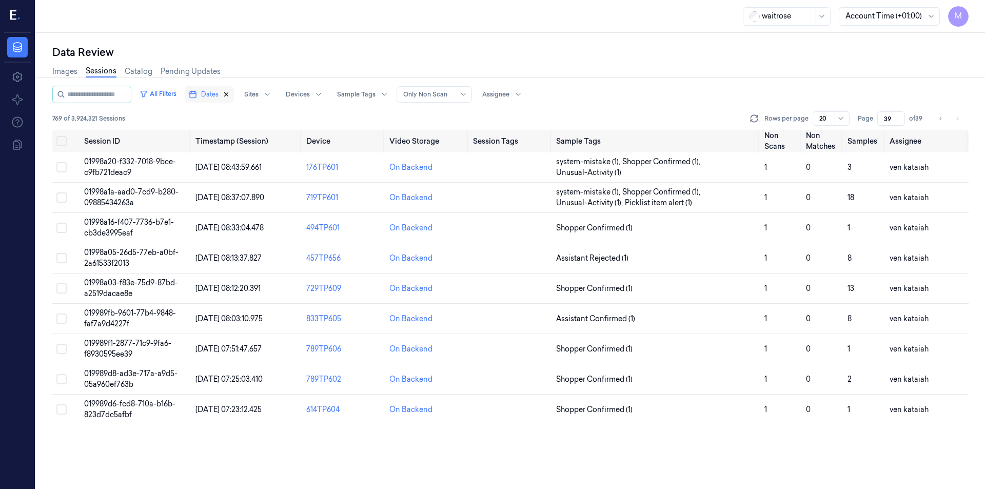
click at [230, 94] on icon "button" at bounding box center [226, 94] width 7 height 7
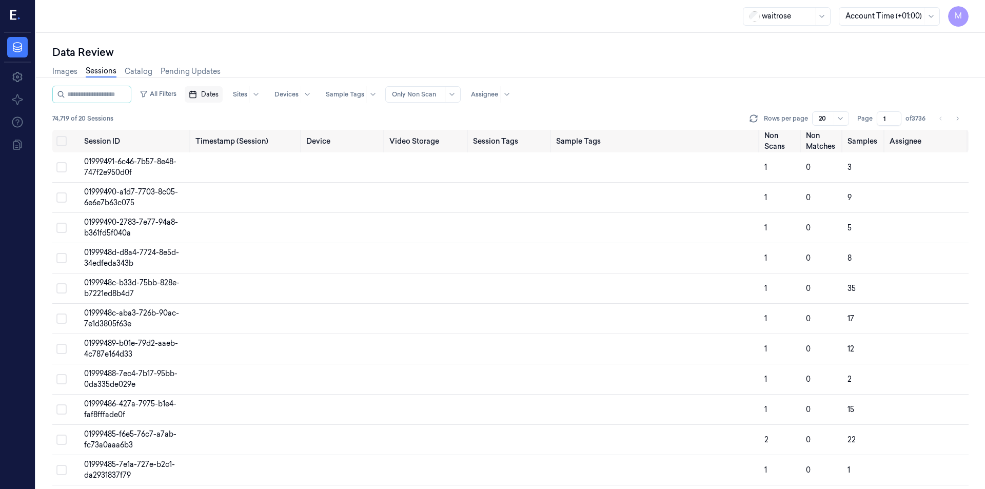
click at [219, 94] on span "Dates" at bounding box center [209, 94] width 17 height 9
click at [211, 238] on button "28" at bounding box center [210, 238] width 16 height 16
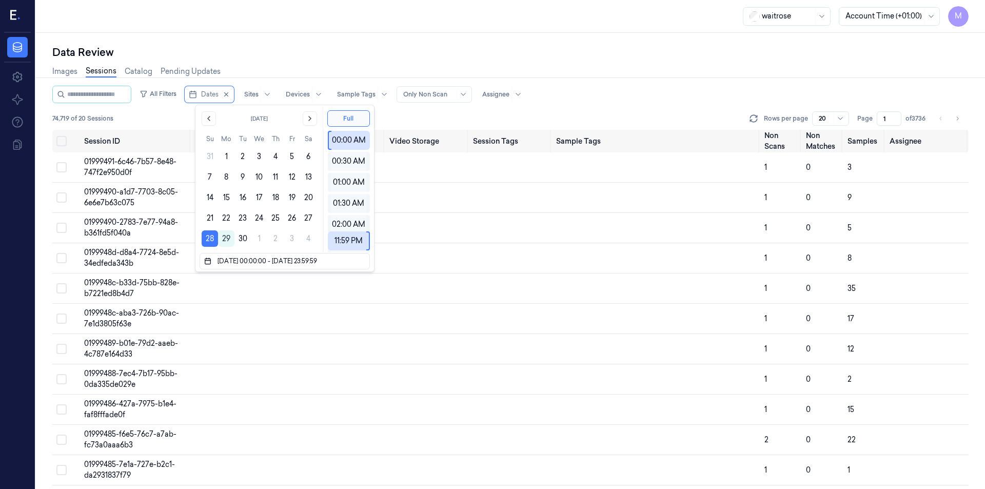
click at [337, 40] on div "Data Review Images Sessions Catalog Pending Updates All Filters Dates Sites Dev…" at bounding box center [510, 261] width 949 height 456
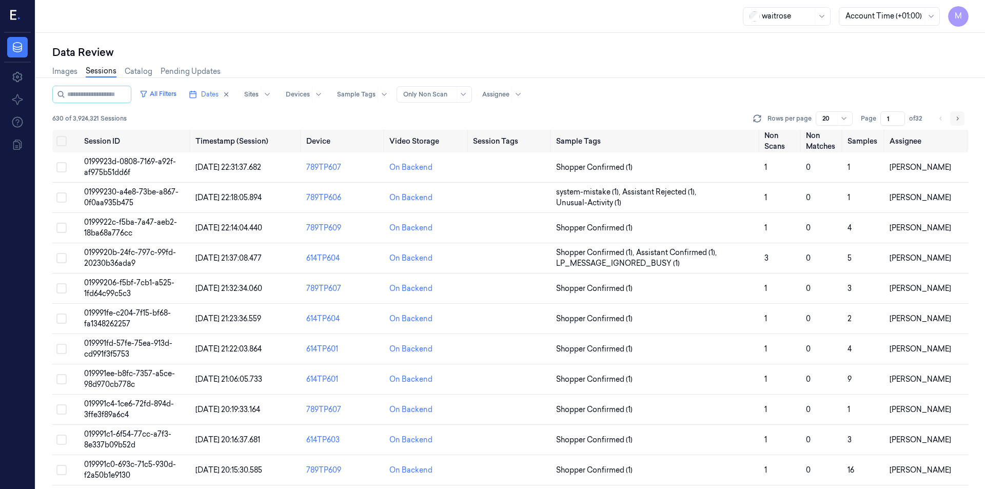
click at [959, 117] on icon "Go to next page" at bounding box center [958, 118] width 6 height 8
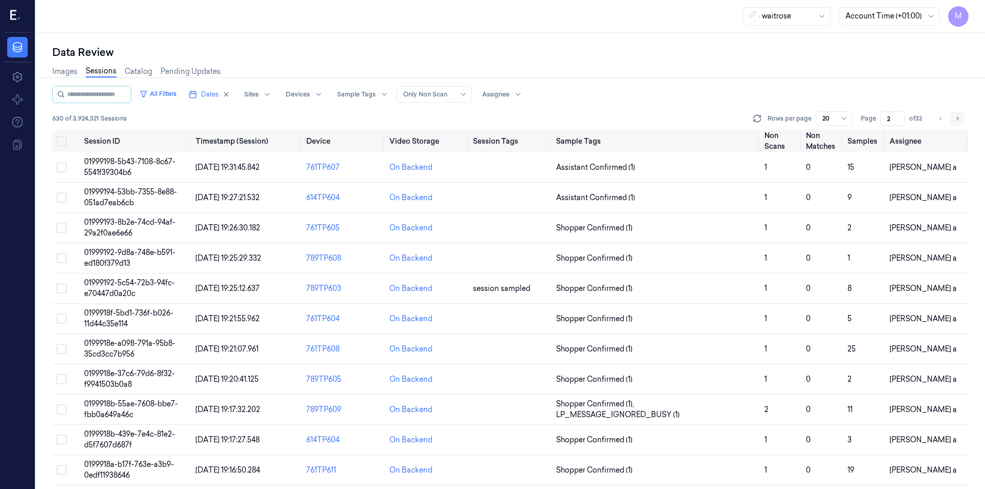
click at [959, 117] on icon "Go to next page" at bounding box center [958, 118] width 6 height 8
type input "3"
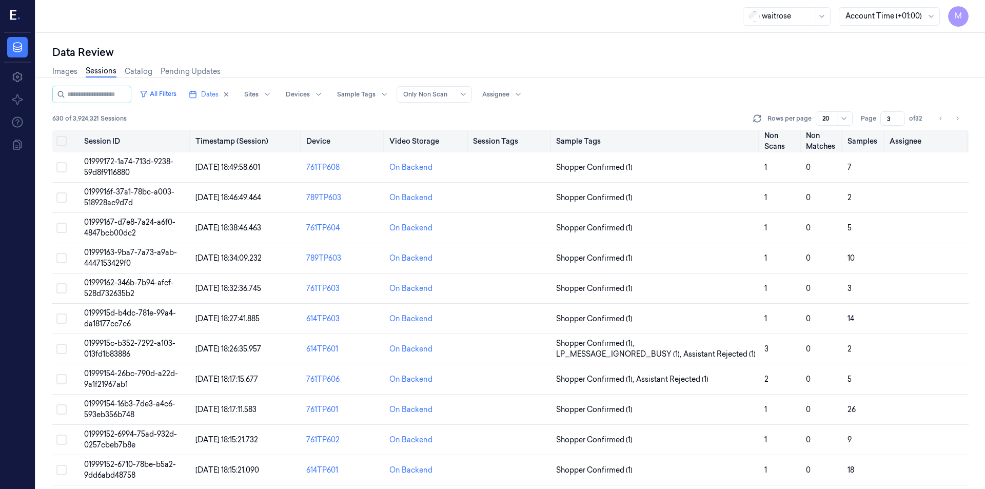
click at [64, 138] on button "on" at bounding box center [61, 141] width 10 height 10
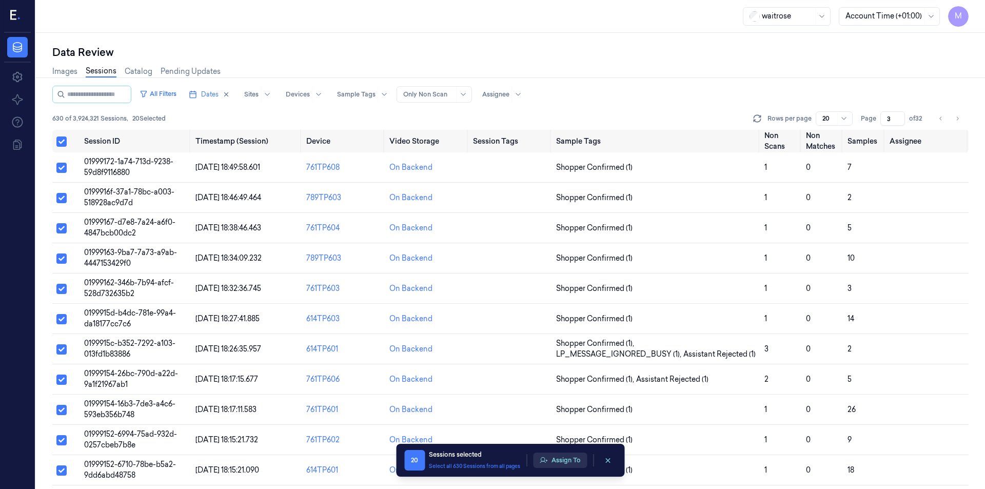
click at [561, 463] on button "Assign To" at bounding box center [560, 460] width 54 height 15
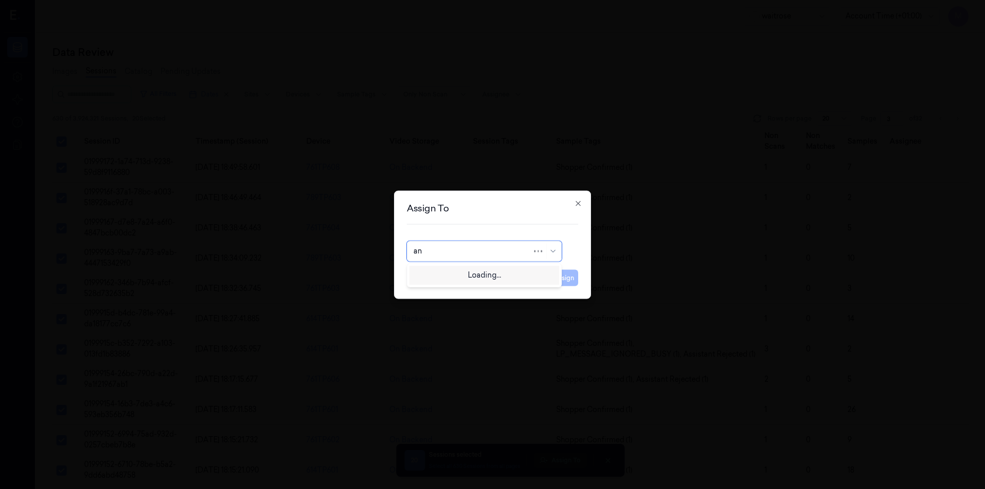
type input "ank"
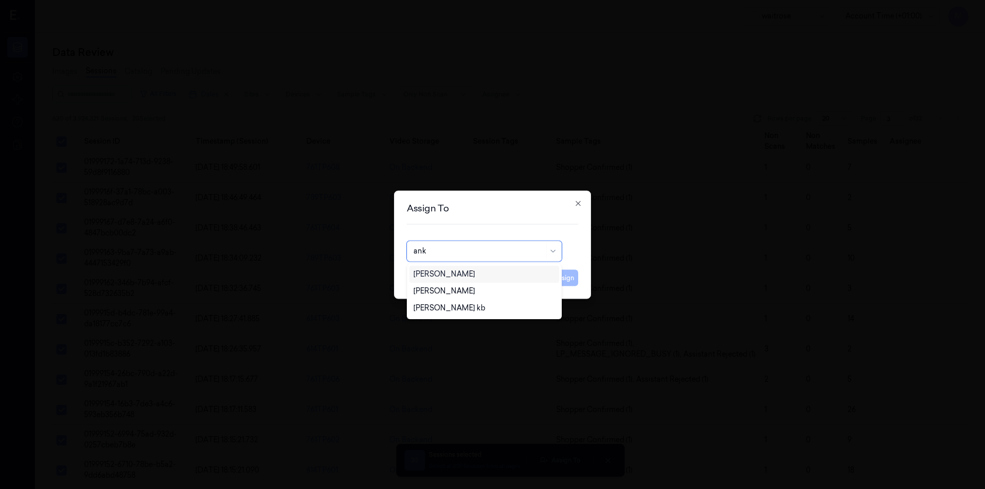
click at [436, 273] on div "Ankitha Naik" at bounding box center [445, 274] width 62 height 11
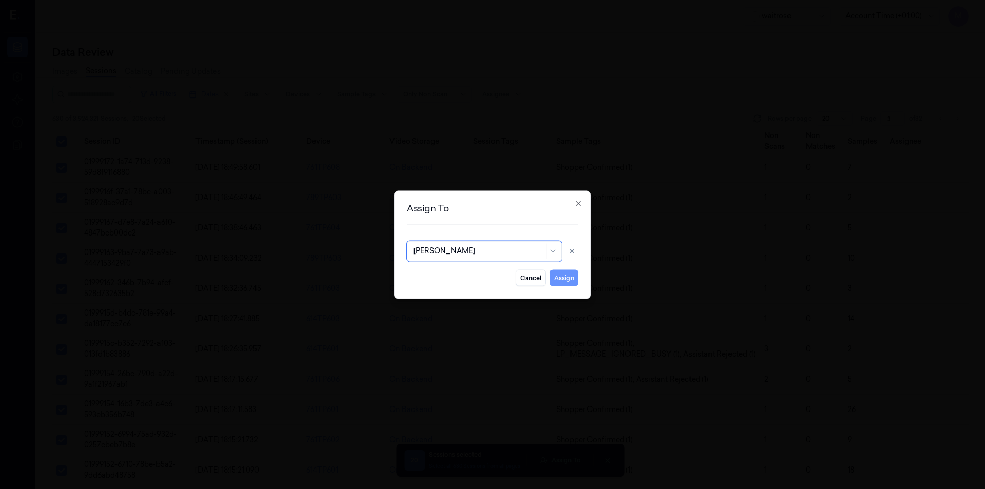
click at [562, 282] on button "Assign" at bounding box center [564, 277] width 28 height 16
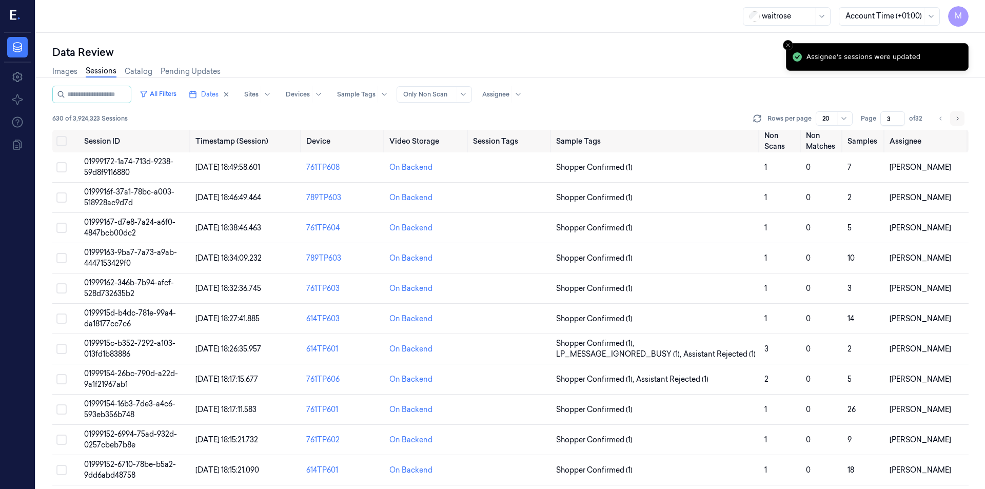
click at [959, 119] on icon "Go to next page" at bounding box center [958, 118] width 6 height 8
type input "4"
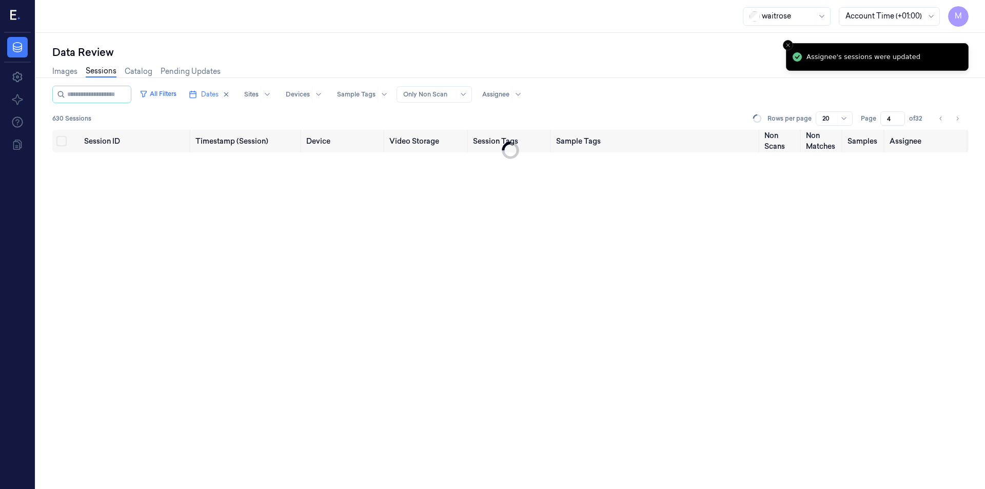
click at [436, 59] on div "Data Review" at bounding box center [510, 52] width 917 height 14
